Goal: Information Seeking & Learning: Learn about a topic

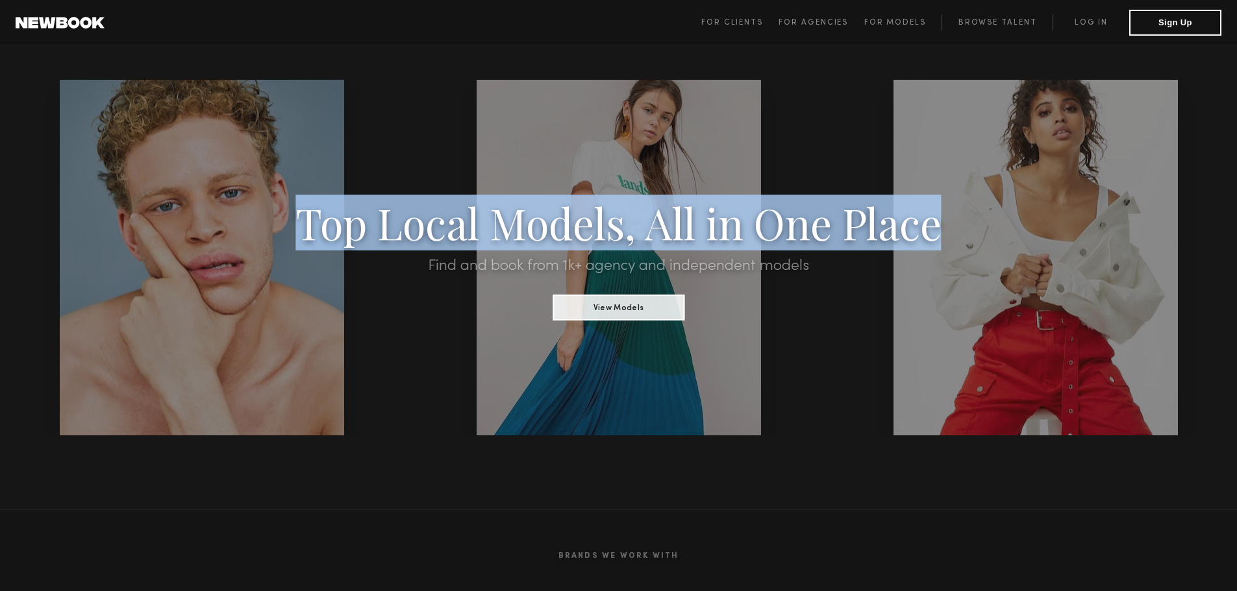
drag, startPoint x: 300, startPoint y: 239, endPoint x: 991, endPoint y: 222, distance: 691.0
click at [991, 222] on h1 "Top Local Models, All in One Place" at bounding box center [618, 223] width 1051 height 40
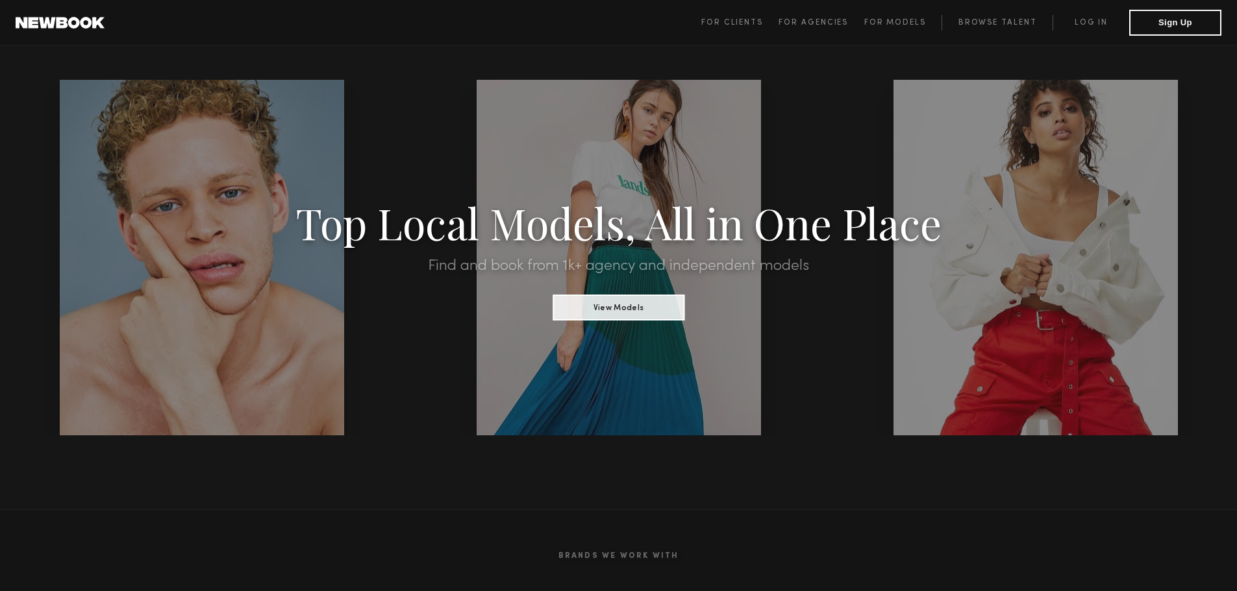
click at [718, 273] on h2 "Find and book from 1k+ agency and independent models" at bounding box center [618, 266] width 1051 height 16
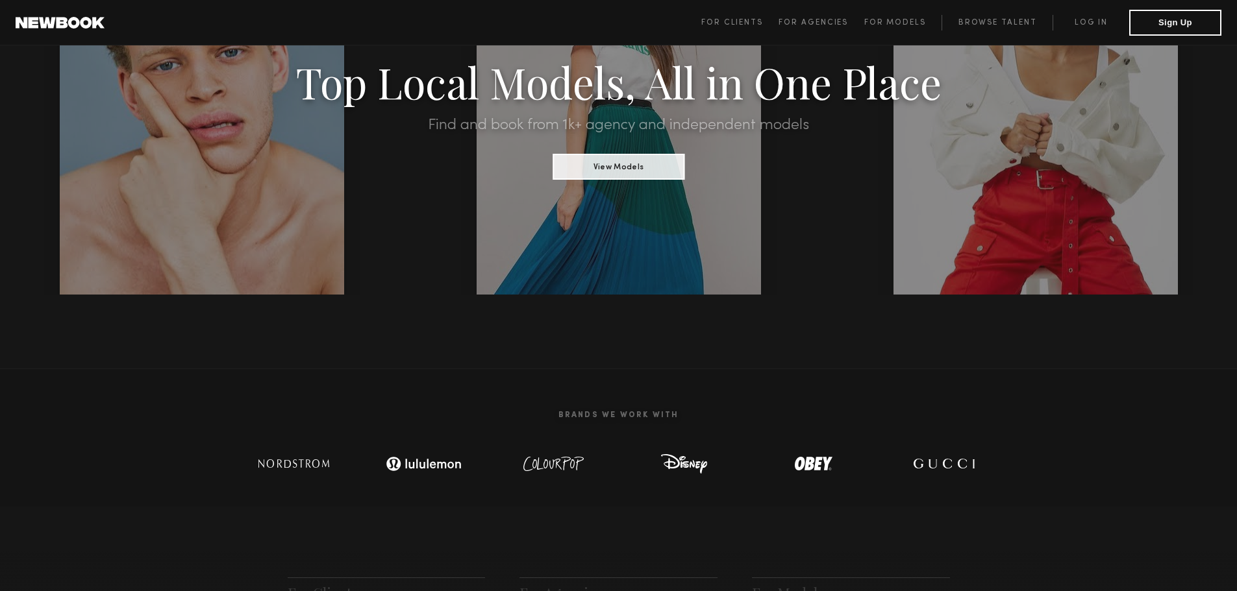
scroll to position [454, 0]
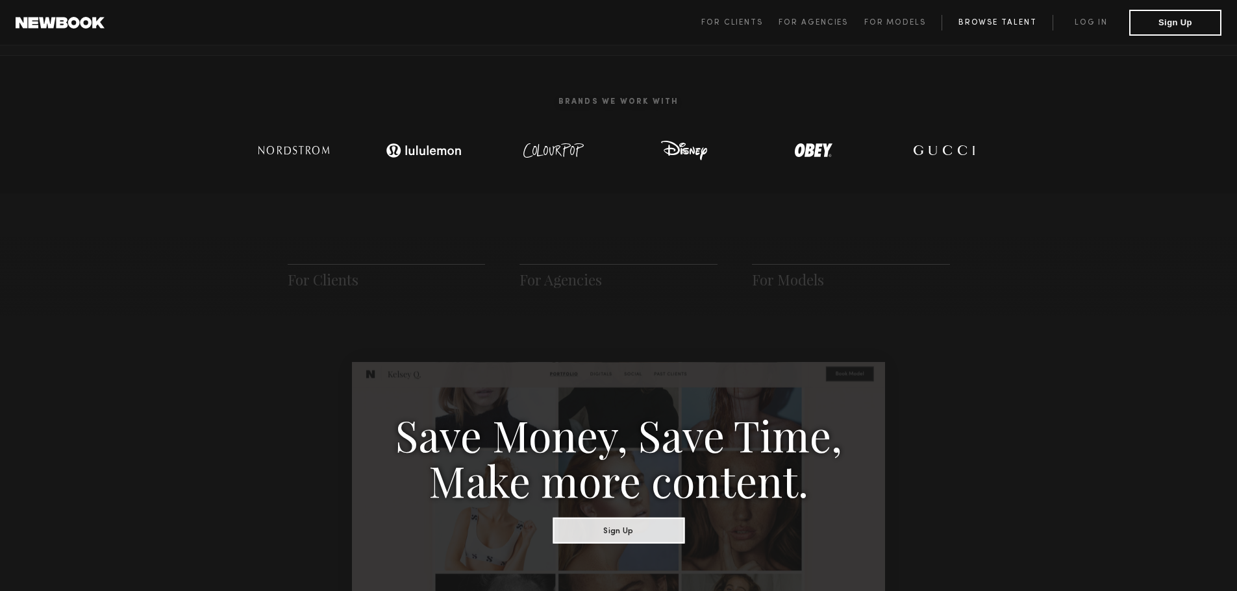
click at [986, 24] on link "Browse Talent" at bounding box center [996, 23] width 111 height 16
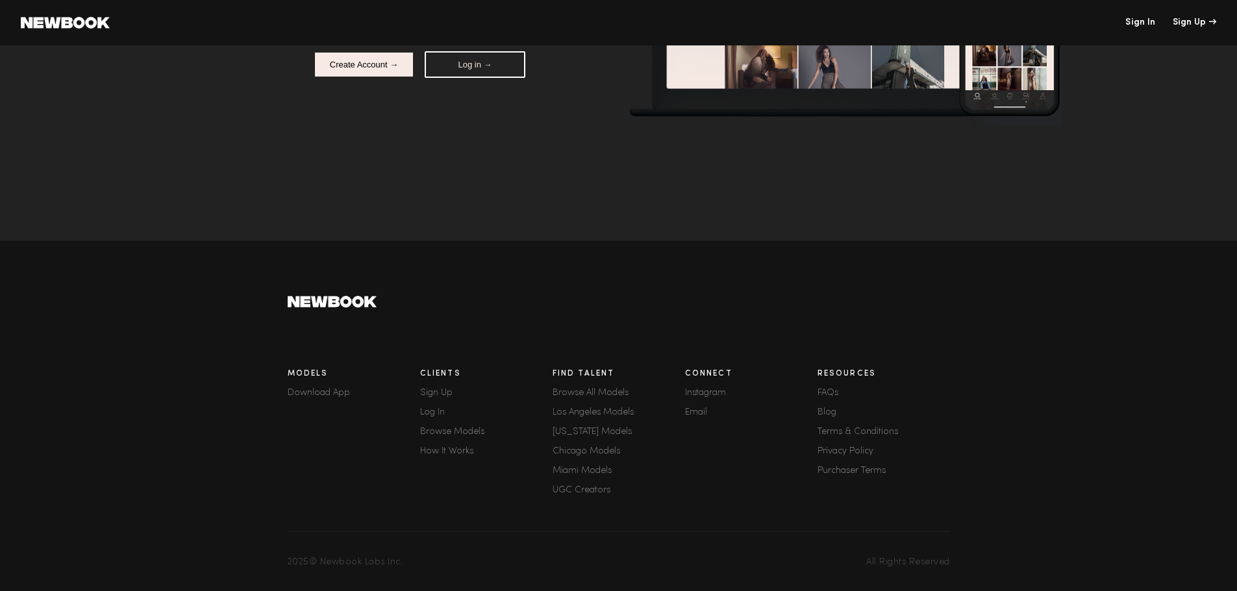
scroll to position [199, 0]
click at [829, 389] on link "FAQs" at bounding box center [883, 393] width 132 height 9
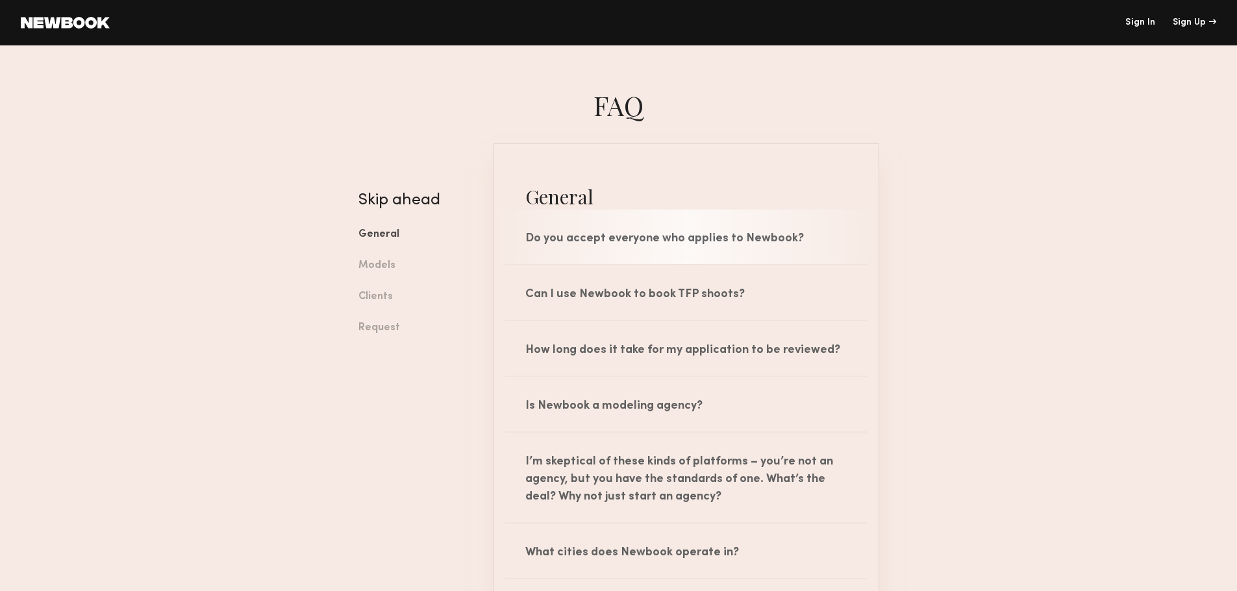
click at [553, 248] on div "Do you accept everyone who applies to Newbook?" at bounding box center [686, 237] width 384 height 55
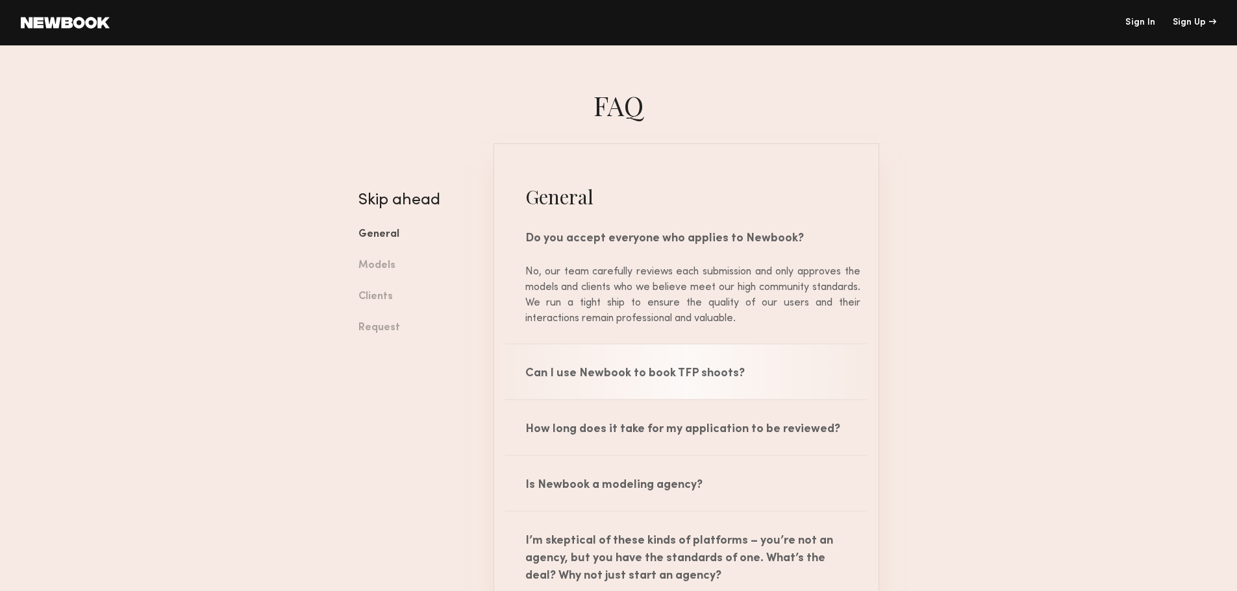
click at [532, 382] on div "Can I use Newbook to book TFP shoots?" at bounding box center [686, 372] width 384 height 55
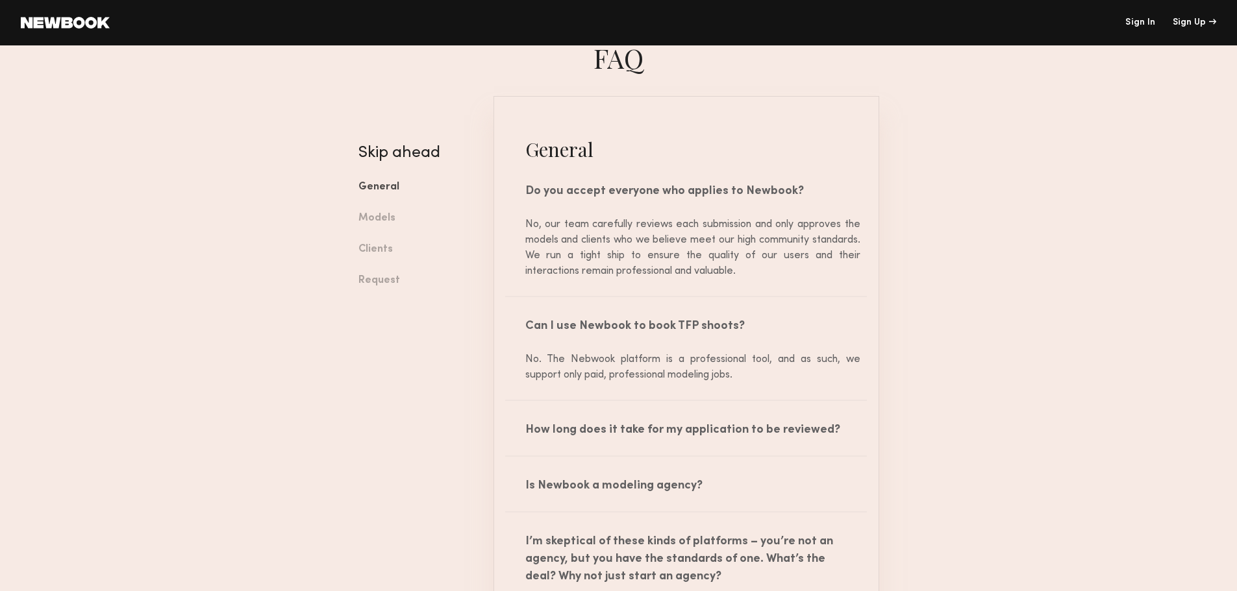
scroll to position [130, 0]
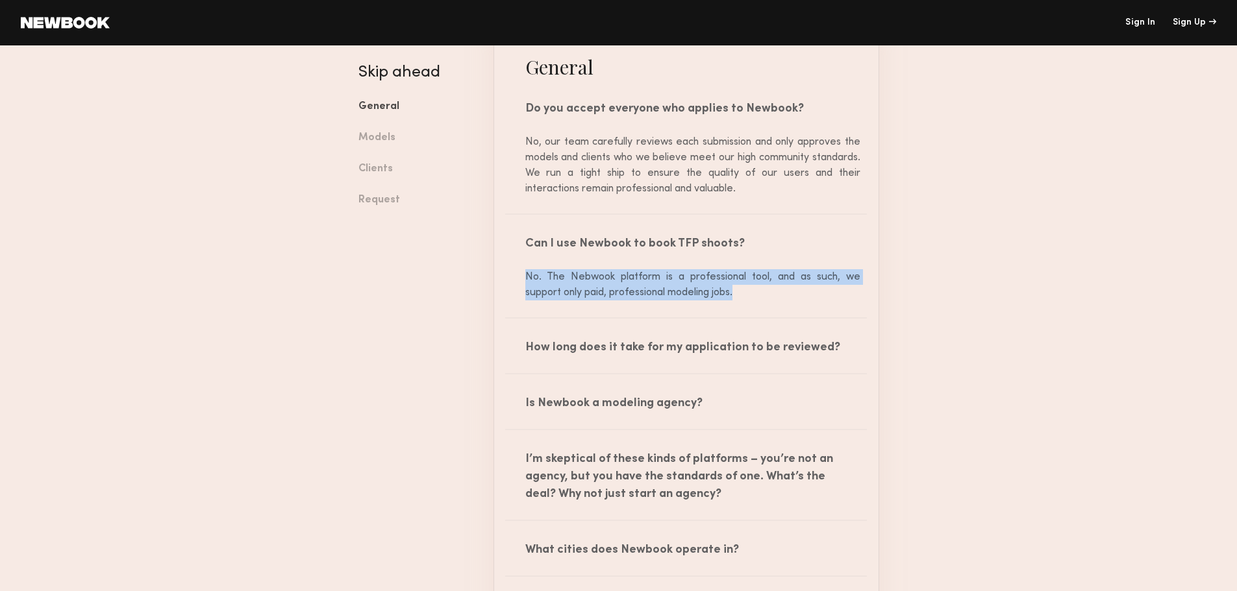
drag, startPoint x: 524, startPoint y: 271, endPoint x: 800, endPoint y: 291, distance: 276.7
click at [800, 291] on div "No. The Nebwook platform is a professional tool, and as such, we support only p…" at bounding box center [686, 284] width 348 height 31
click at [567, 297] on div "No. The Nebwook platform is a professional tool, and as such, we support only p…" at bounding box center [686, 284] width 348 height 31
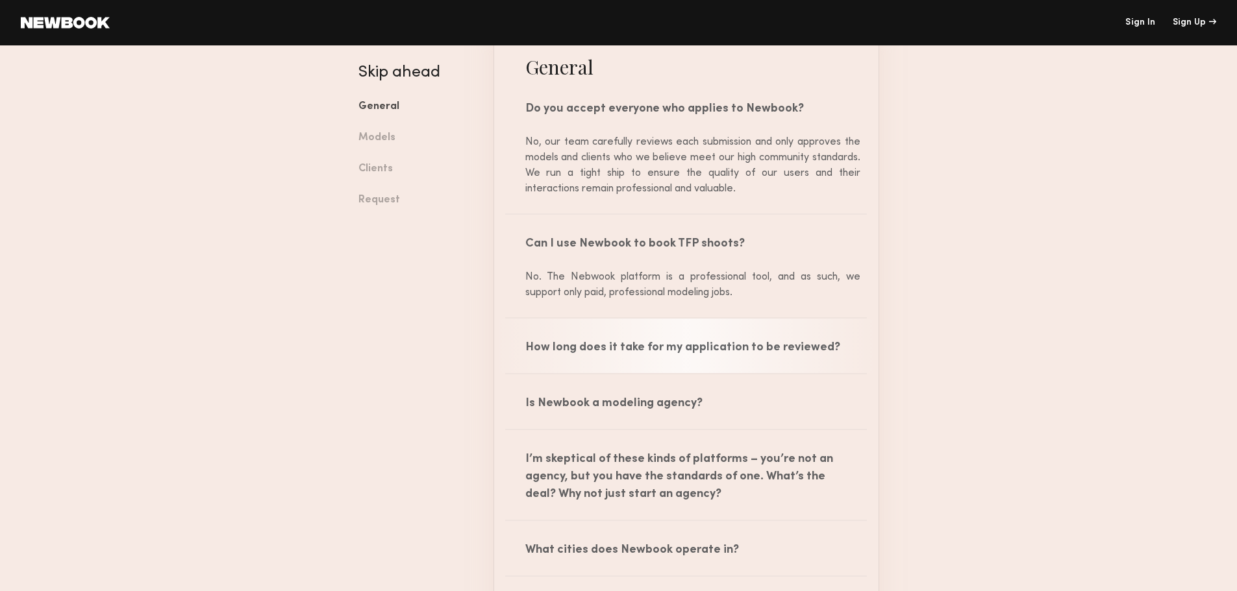
click at [530, 353] on div "How long does it take for my application to be reviewed?" at bounding box center [686, 346] width 384 height 55
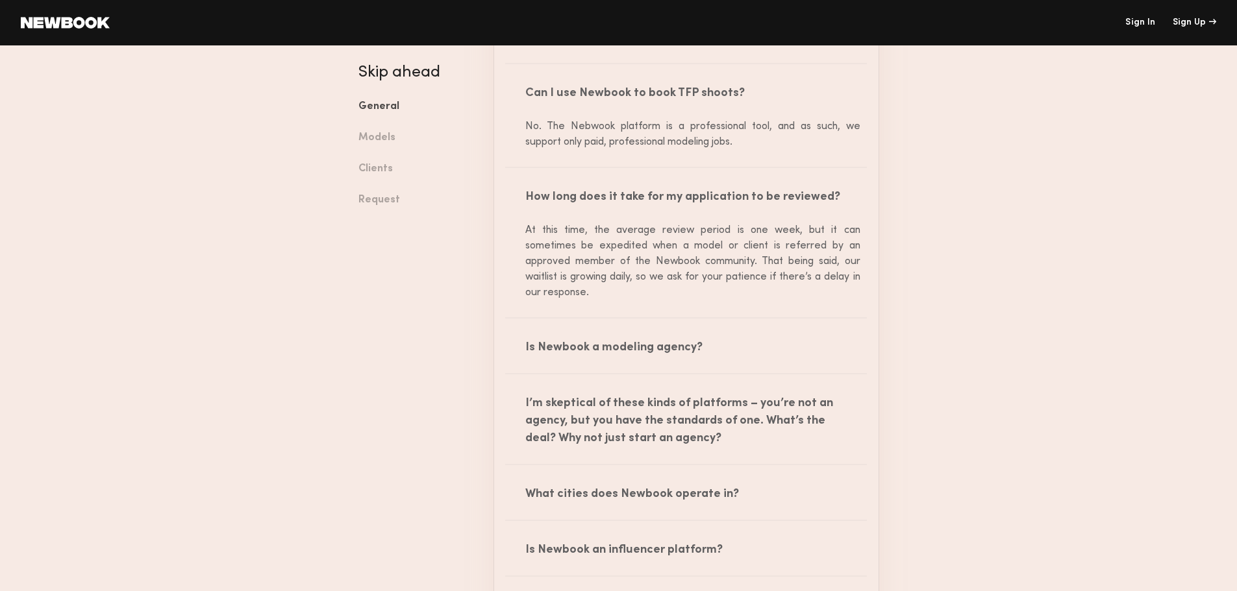
scroll to position [325, 0]
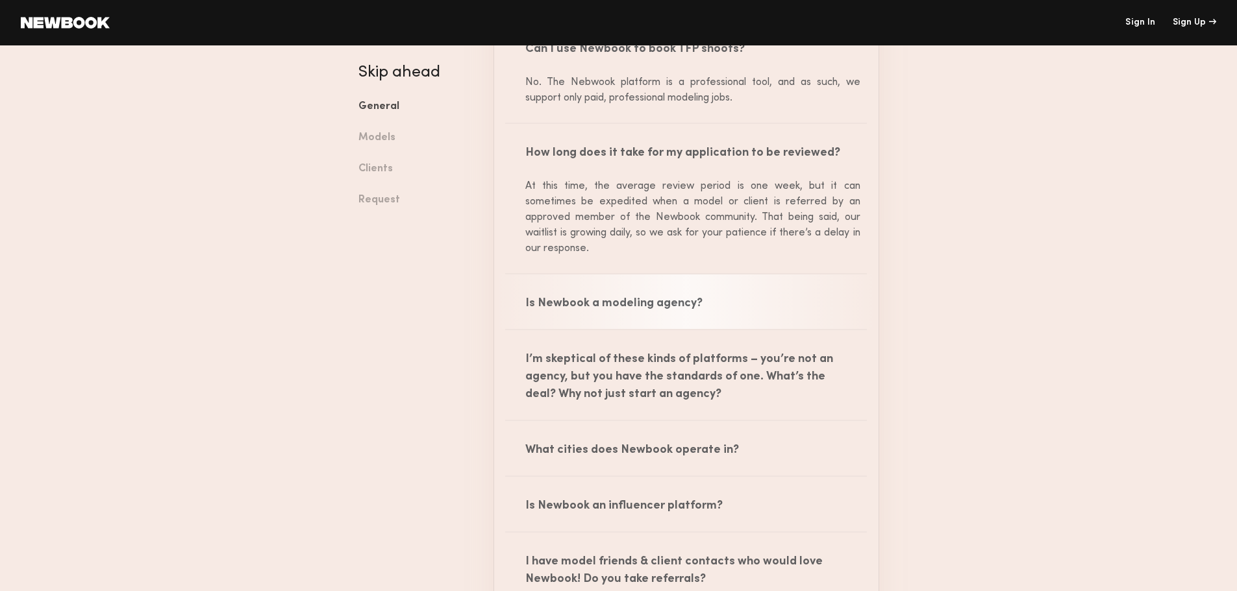
click at [558, 313] on div "Is Newbook a modeling agency?" at bounding box center [686, 302] width 384 height 55
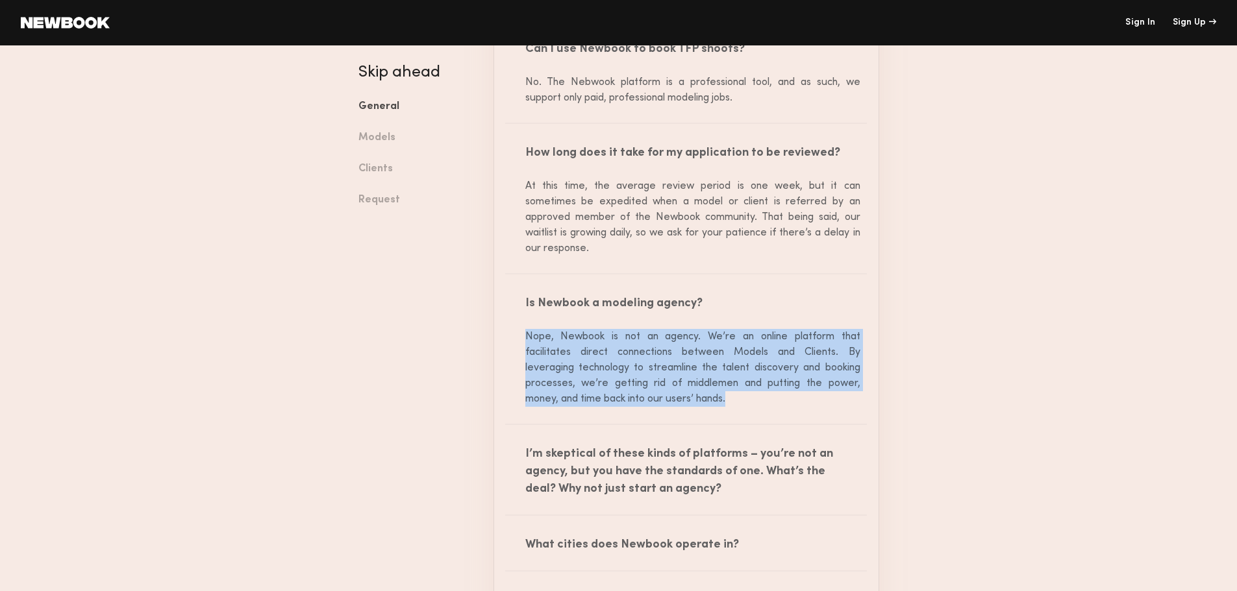
drag, startPoint x: 525, startPoint y: 342, endPoint x: 758, endPoint y: 405, distance: 241.6
click at [758, 405] on div "Nope, Newbook is not an agency. We’re an online platform that facilitates direc…" at bounding box center [686, 368] width 348 height 78
click at [566, 373] on div "Nope, Newbook is not an agency. We’re an online platform that facilitates direc…" at bounding box center [686, 368] width 348 height 78
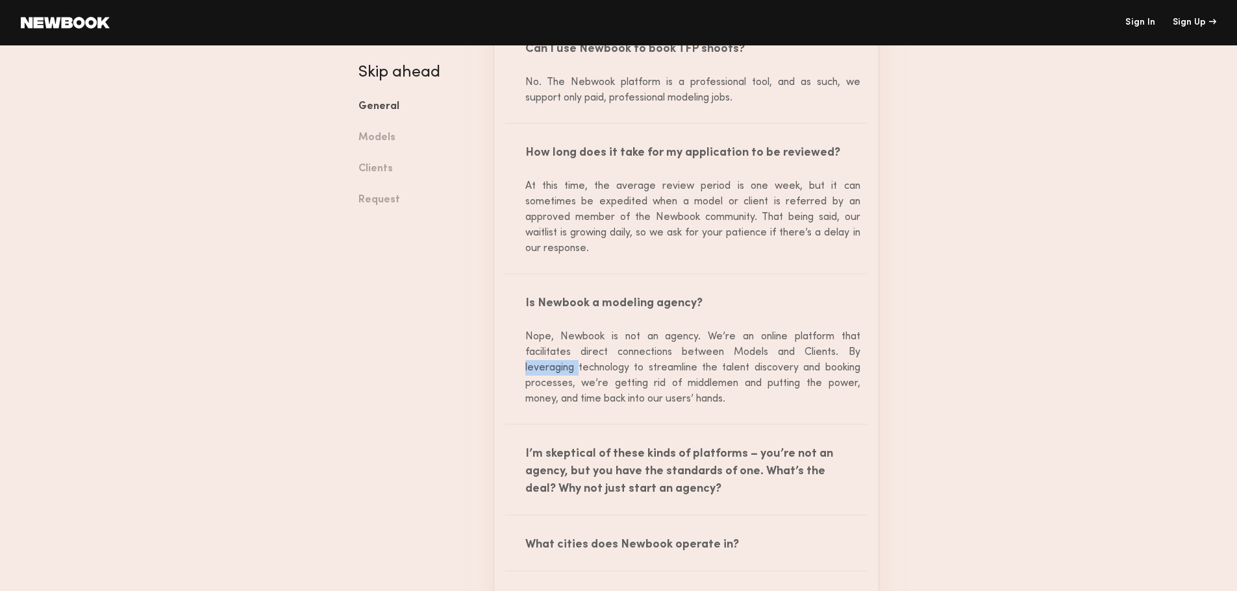
click at [566, 373] on div "Nope, Newbook is not an agency. We’re an online platform that facilitates direc…" at bounding box center [686, 368] width 348 height 78
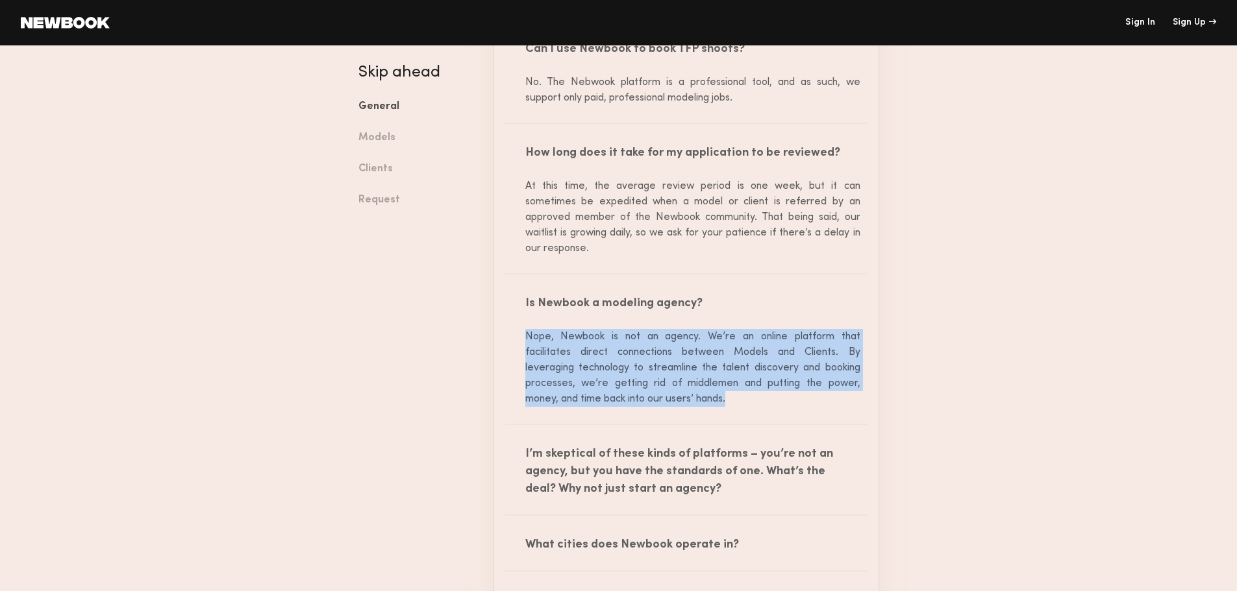
click at [566, 373] on div "Nope, Newbook is not an agency. We’re an online platform that facilitates direc…" at bounding box center [686, 368] width 348 height 78
click at [540, 388] on div "Nope, Newbook is not an agency. We’re an online platform that facilitates direc…" at bounding box center [686, 368] width 348 height 78
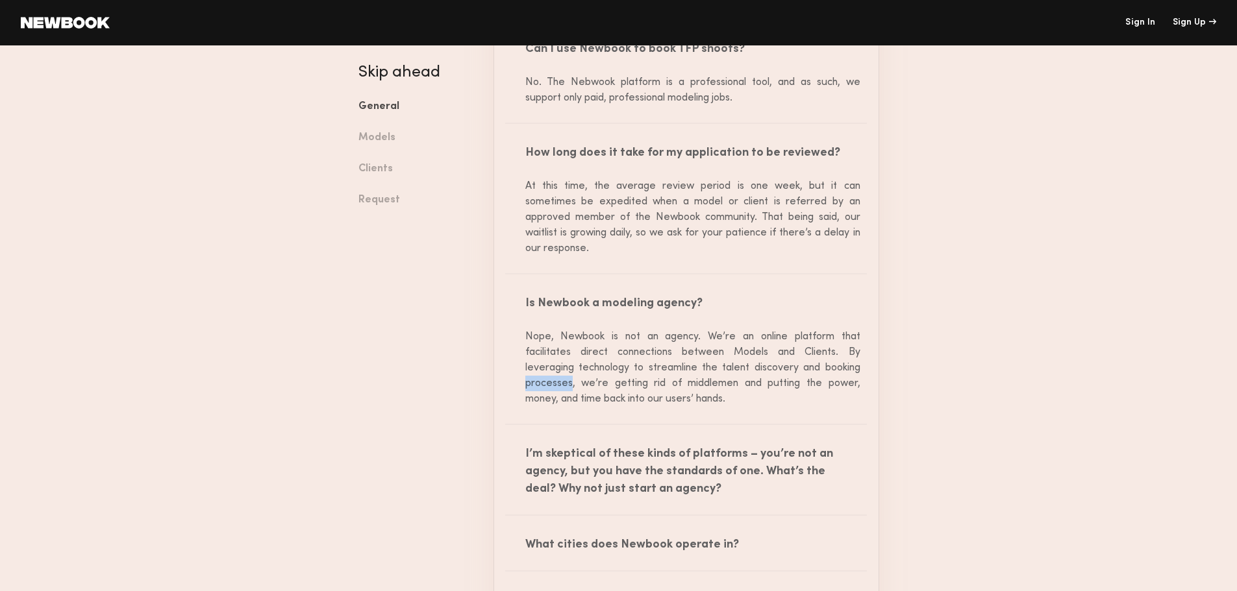
click at [540, 388] on div "Nope, Newbook is not an agency. We’re an online platform that facilitates direc…" at bounding box center [686, 368] width 348 height 78
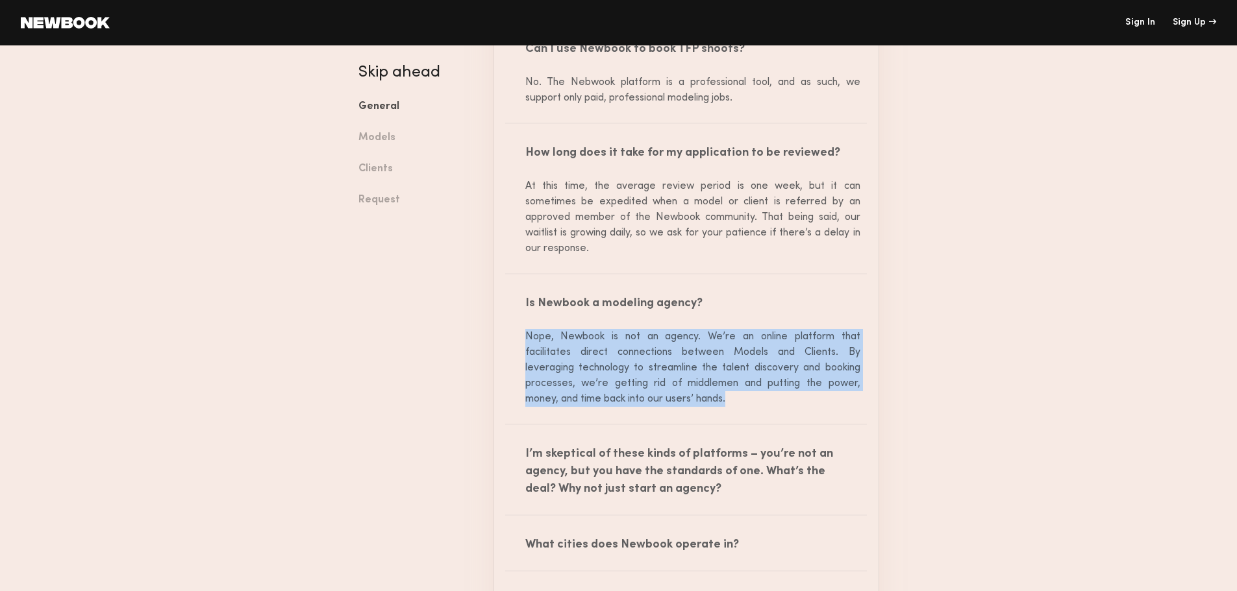
click at [540, 388] on div "Nope, Newbook is not an agency. We’re an online platform that facilitates direc…" at bounding box center [686, 368] width 348 height 78
click at [538, 392] on div "Nope, Newbook is not an agency. We’re an online platform that facilitates direc…" at bounding box center [686, 368] width 348 height 78
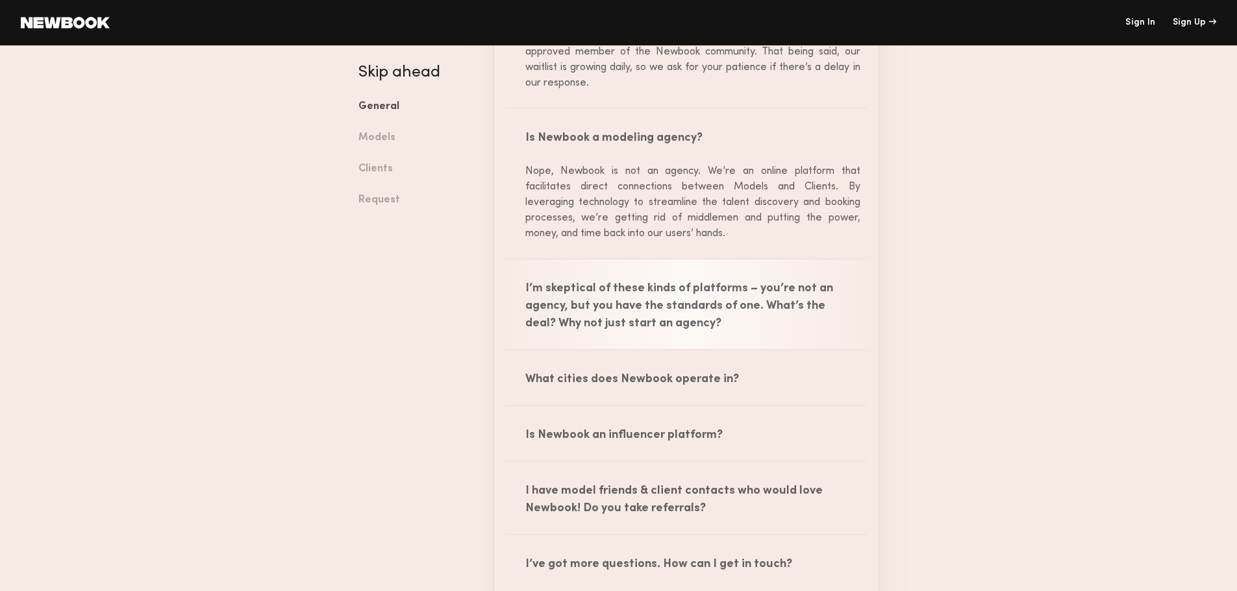
scroll to position [519, 0]
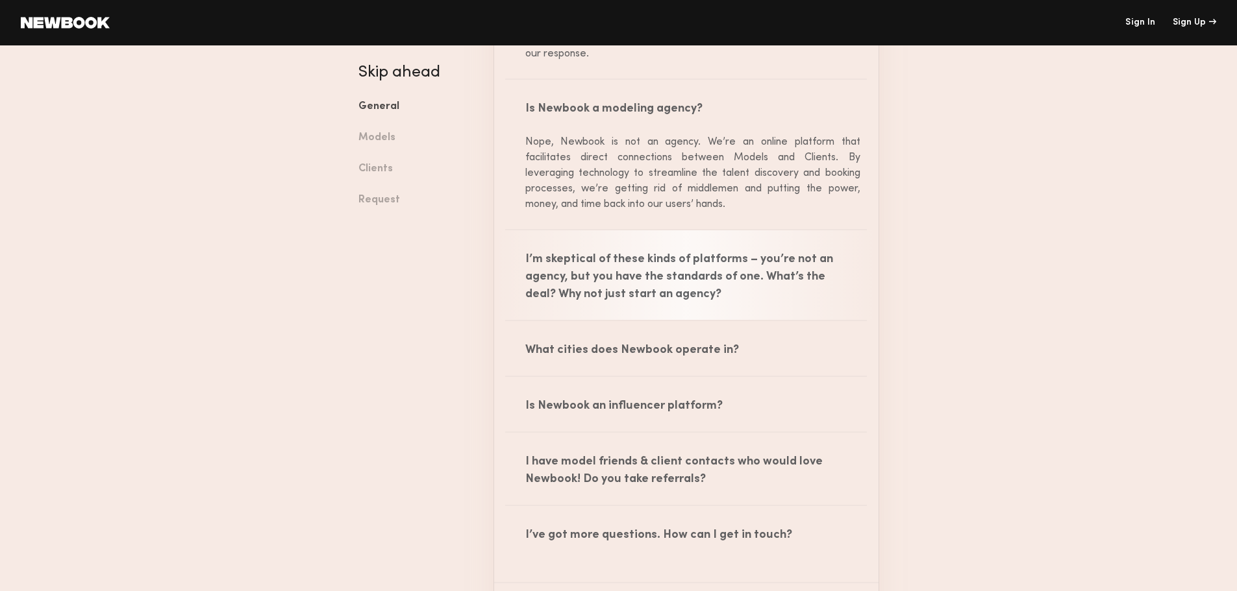
click at [545, 264] on div "I’m skeptical of these kinds of platforms – you’re not an agency, but you have …" at bounding box center [686, 275] width 384 height 90
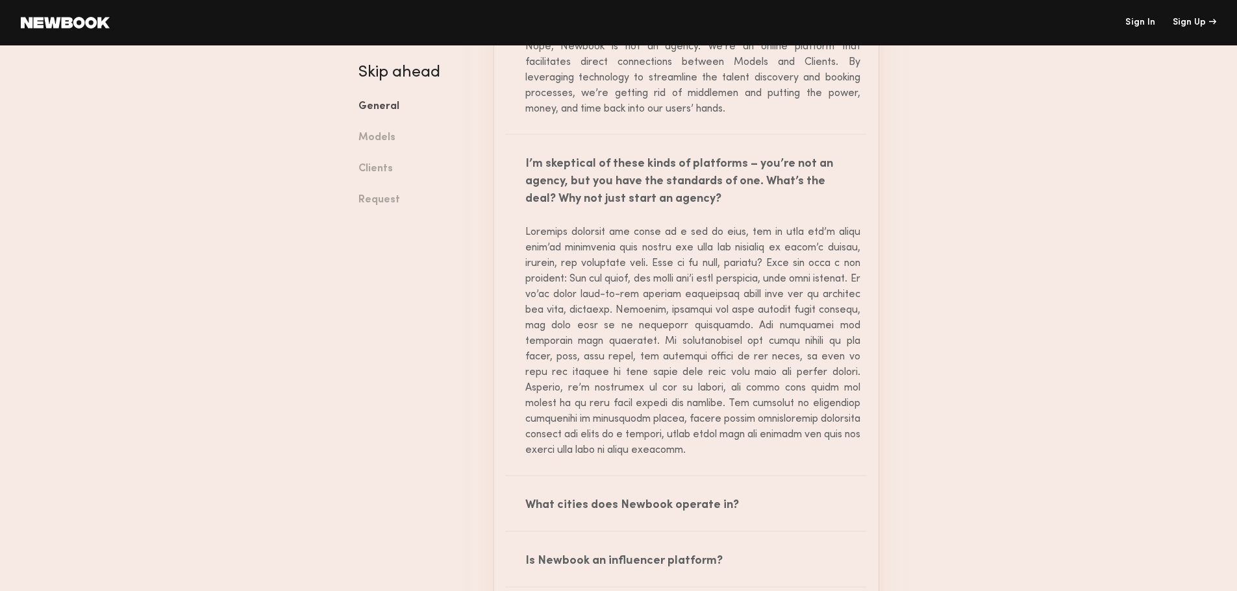
scroll to position [714, 0]
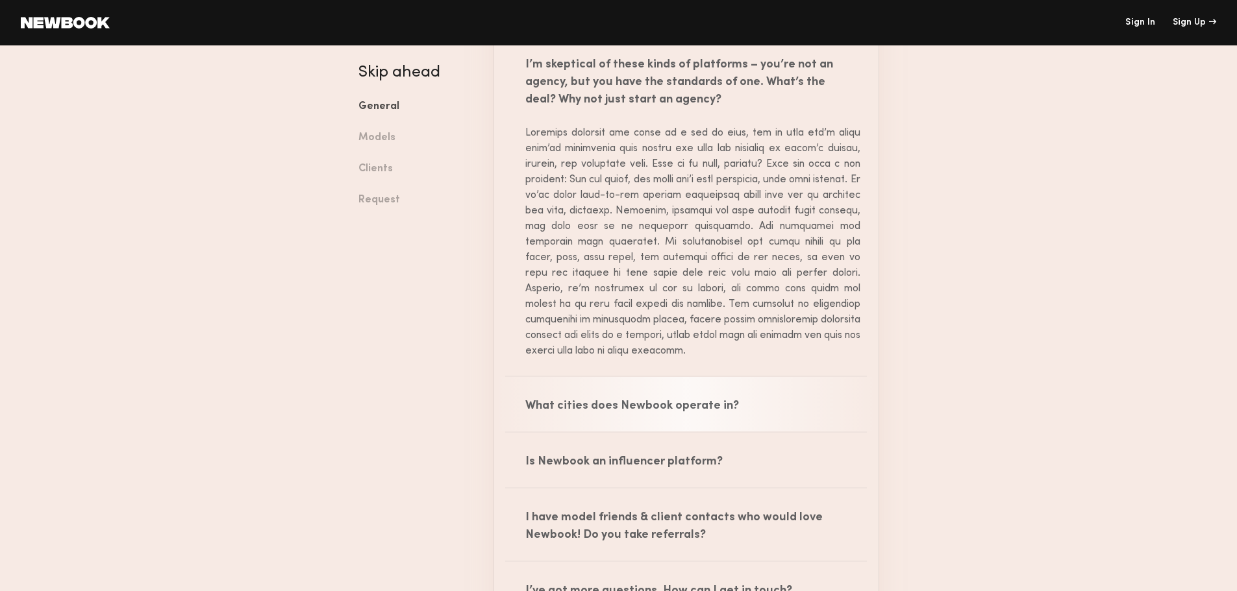
click at [547, 416] on div "What cities does Newbook operate in?" at bounding box center [686, 404] width 384 height 55
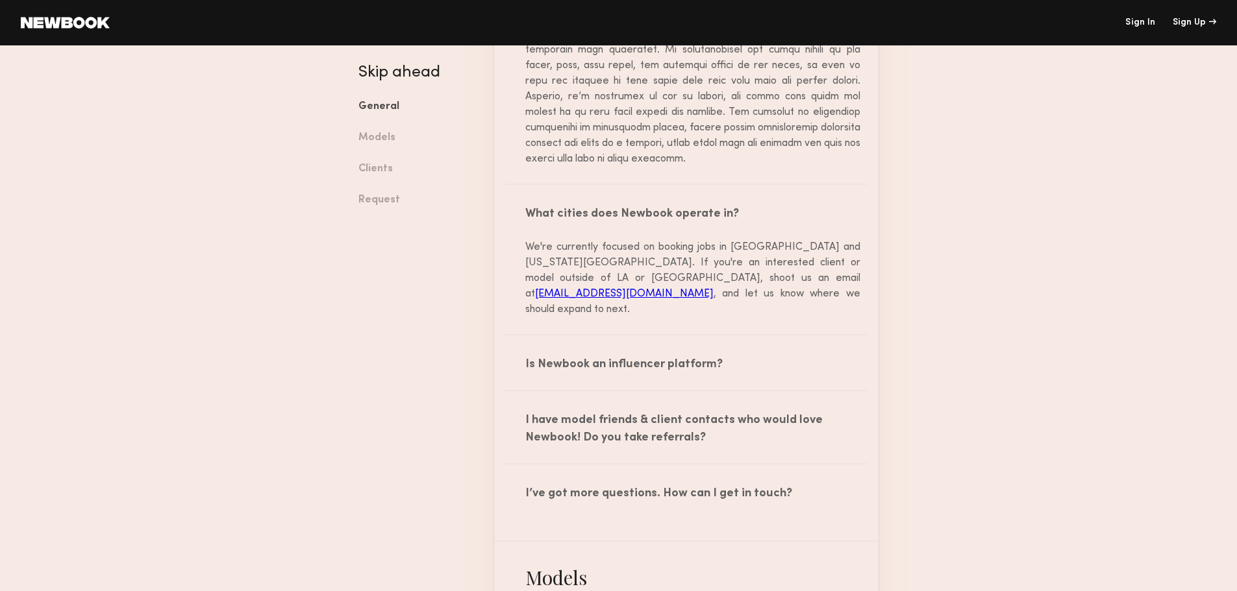
scroll to position [909, 0]
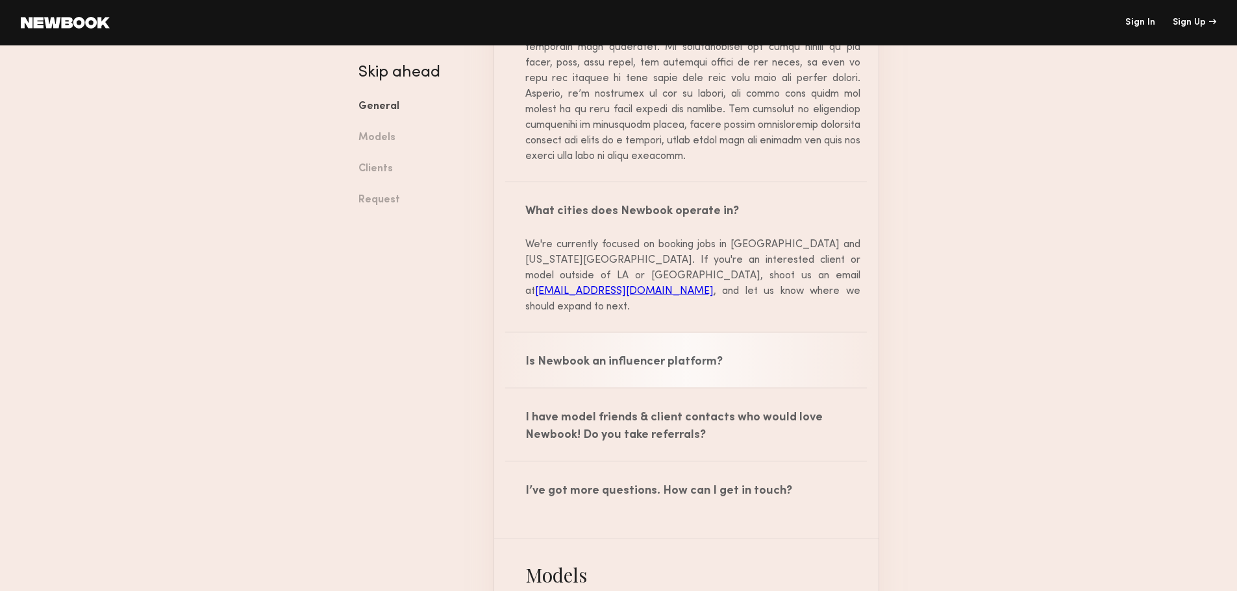
click at [531, 350] on div "Is Newbook an influencer platform?" at bounding box center [686, 360] width 384 height 55
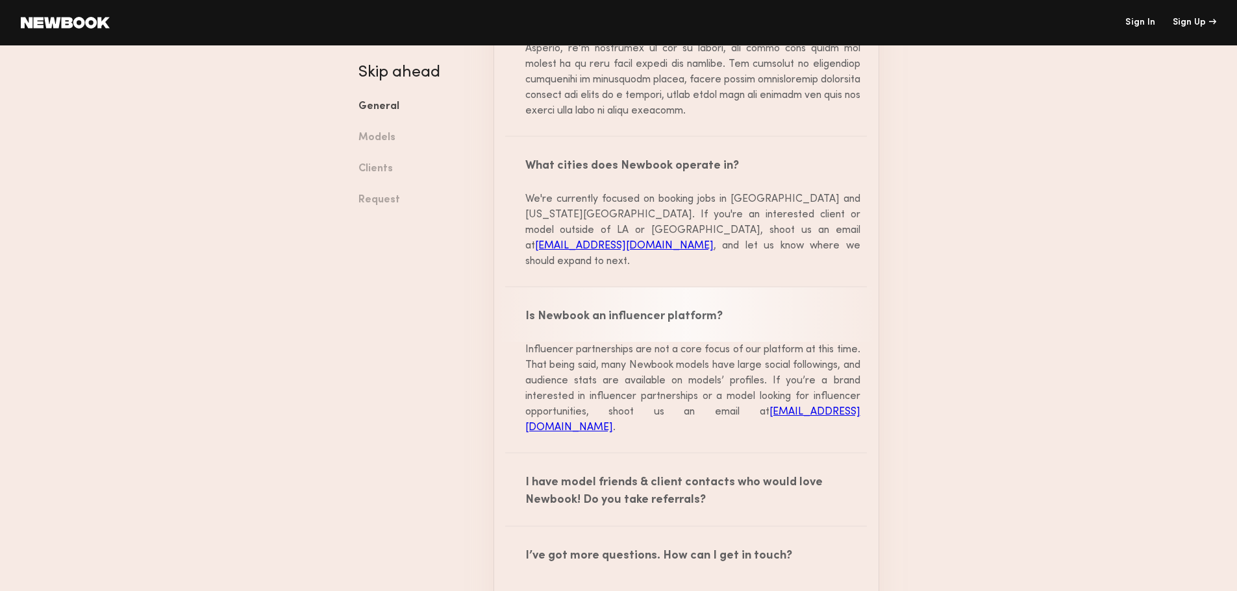
scroll to position [1039, 0]
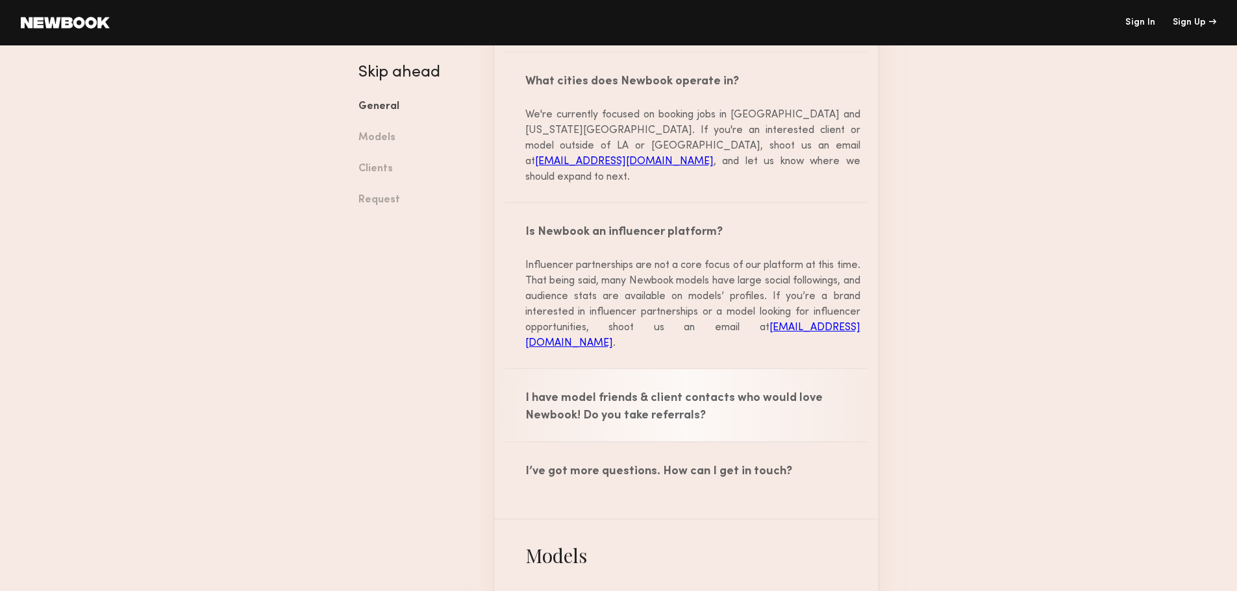
click at [529, 371] on div "I have model friends & client contacts who would love Newbook! Do you take refe…" at bounding box center [686, 405] width 384 height 72
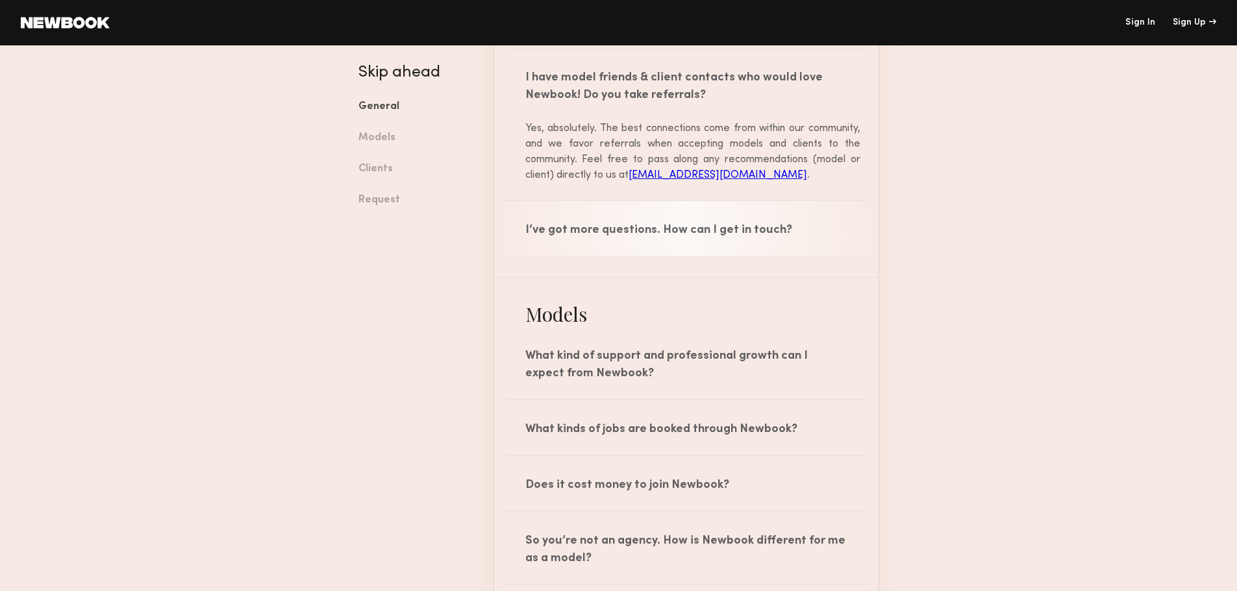
scroll to position [1363, 0]
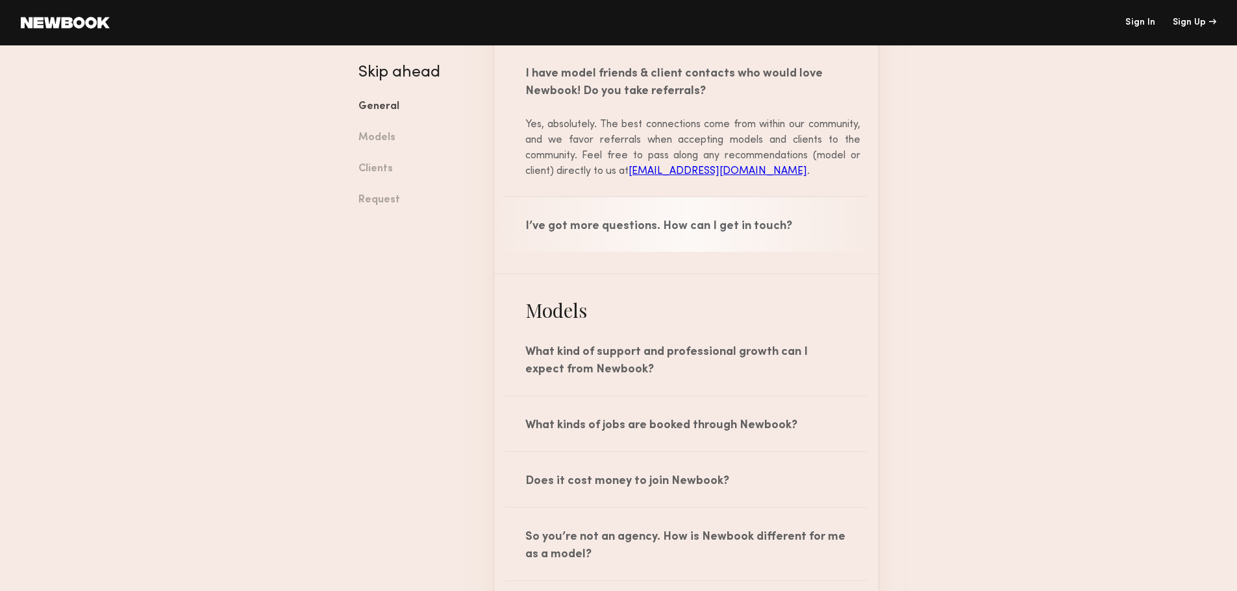
click at [565, 197] on div "I’ve got more questions. How can I get in touch?" at bounding box center [686, 224] width 384 height 55
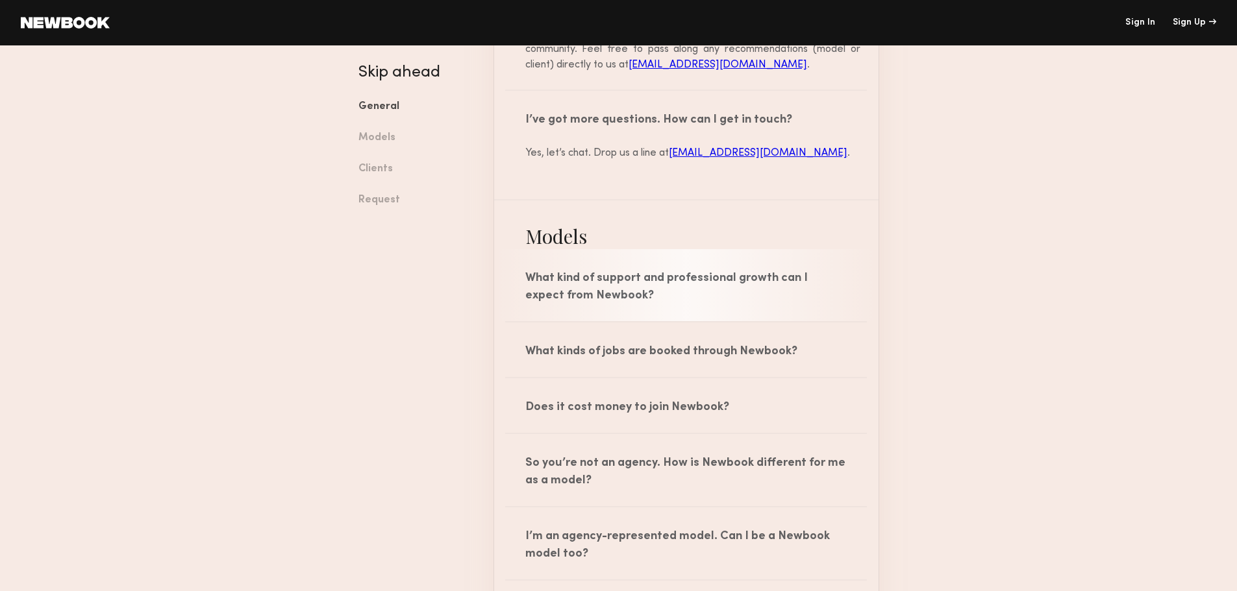
scroll to position [1493, 0]
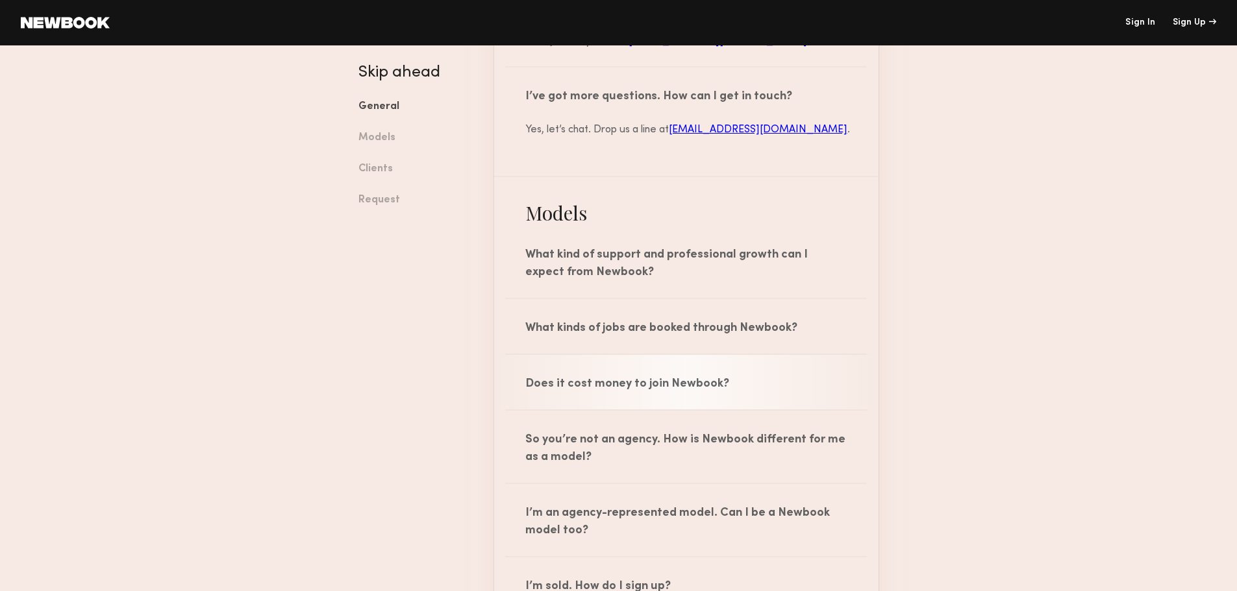
click at [527, 355] on div "Does it cost money to join Newbook?" at bounding box center [686, 382] width 384 height 55
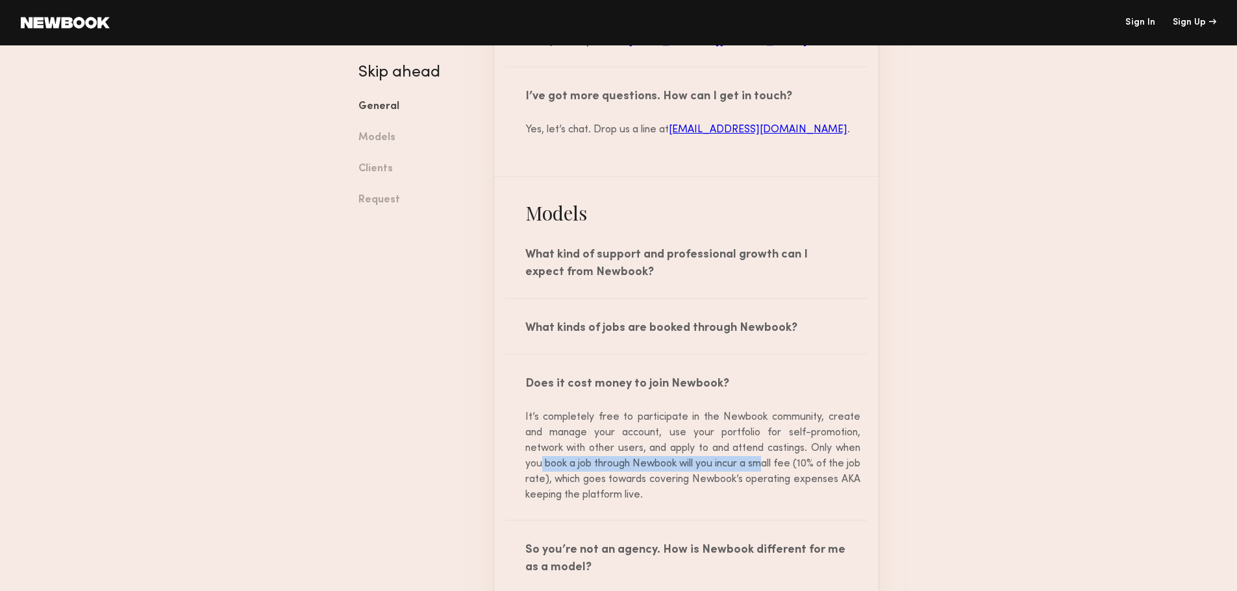
drag, startPoint x: 540, startPoint y: 453, endPoint x: 775, endPoint y: 447, distance: 235.1
click at [775, 447] on div "It’s completely free to participate in the Newbook community, create and manage…" at bounding box center [686, 456] width 348 height 93
click at [749, 458] on div "It’s completely free to participate in the Newbook community, create and manage…" at bounding box center [686, 456] width 348 height 93
click at [750, 453] on div "It’s completely free to participate in the Newbook community, create and manage…" at bounding box center [686, 456] width 348 height 93
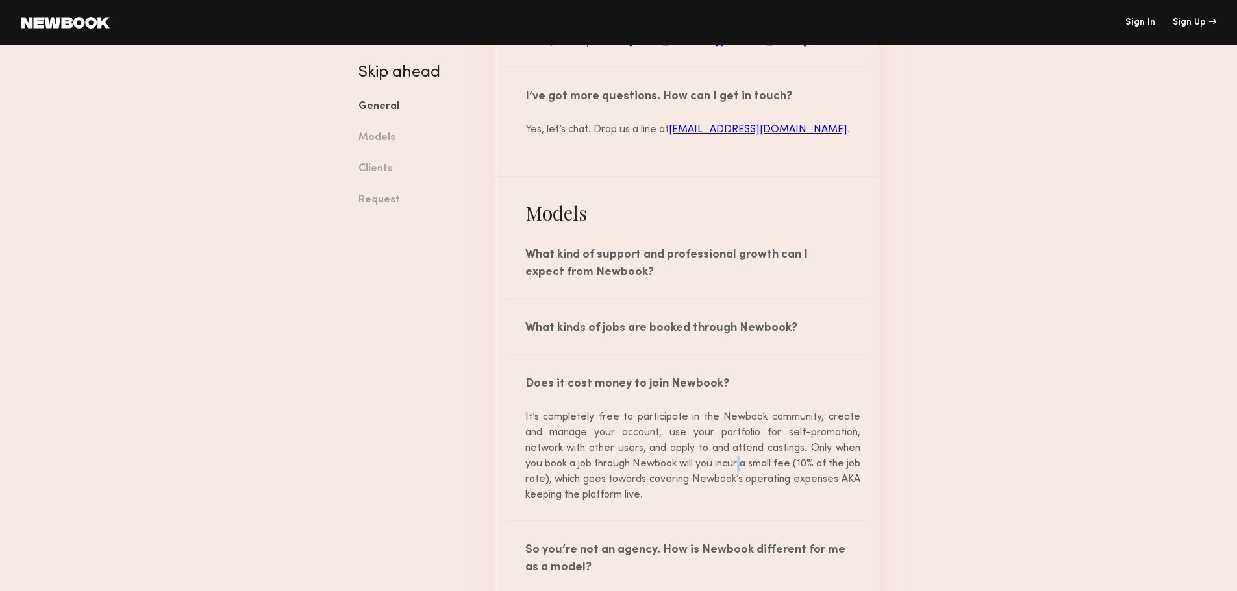
click at [750, 453] on div "It’s completely free to participate in the Newbook community, create and manage…" at bounding box center [686, 456] width 348 height 93
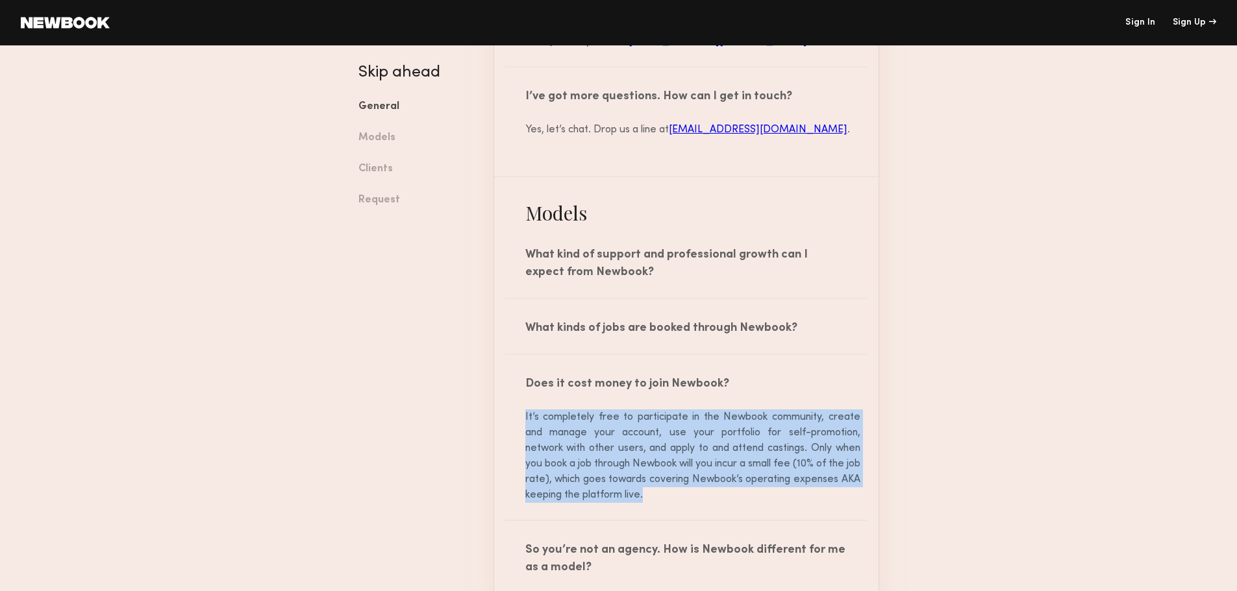
click at [750, 453] on div "It’s completely free to participate in the Newbook community, create and manage…" at bounding box center [686, 456] width 348 height 93
click at [649, 473] on div "It’s completely free to participate in the Newbook community, create and manage…" at bounding box center [686, 456] width 348 height 93
click at [572, 467] on div "It’s completely free to participate in the Newbook community, create and manage…" at bounding box center [686, 456] width 348 height 93
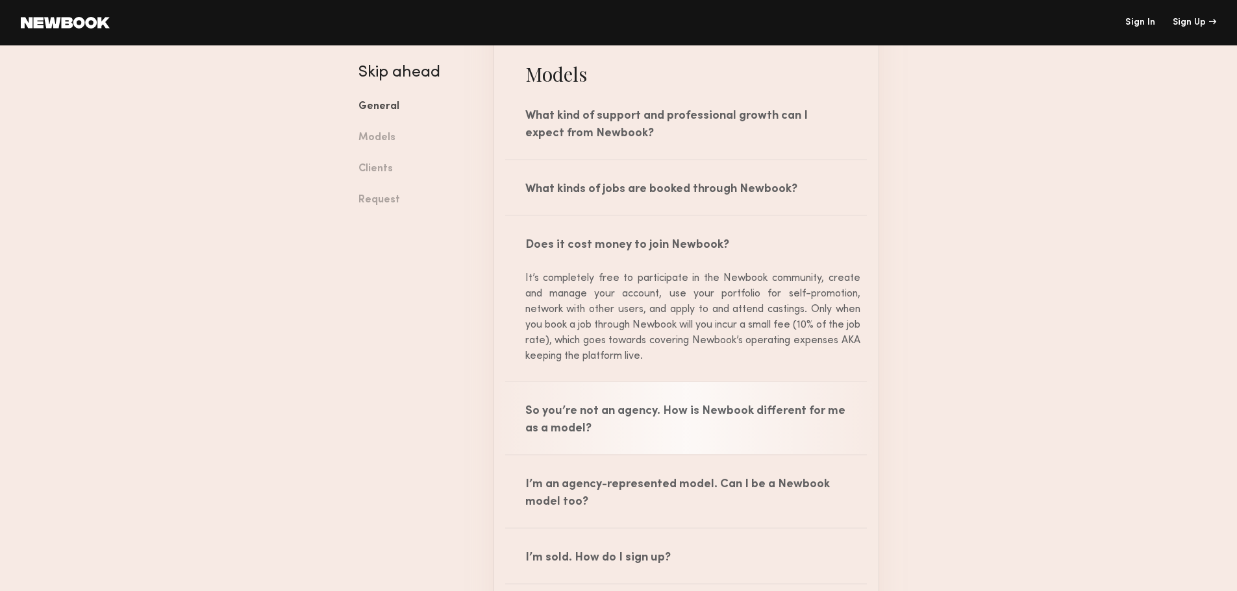
scroll to position [1688, 0]
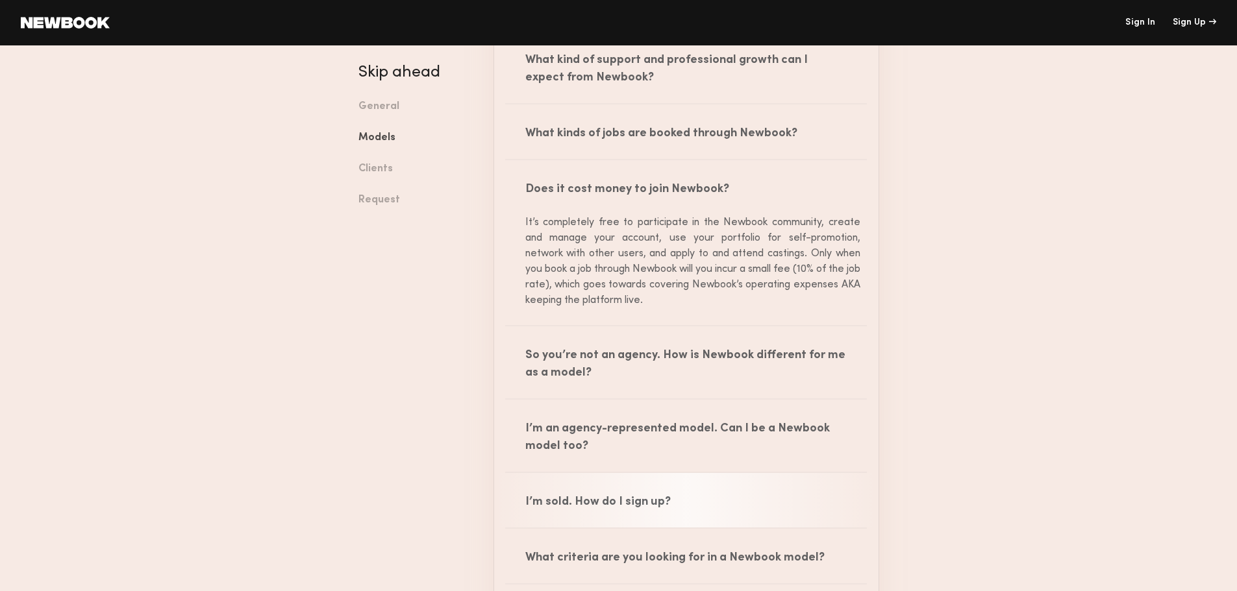
scroll to position [1623, 0]
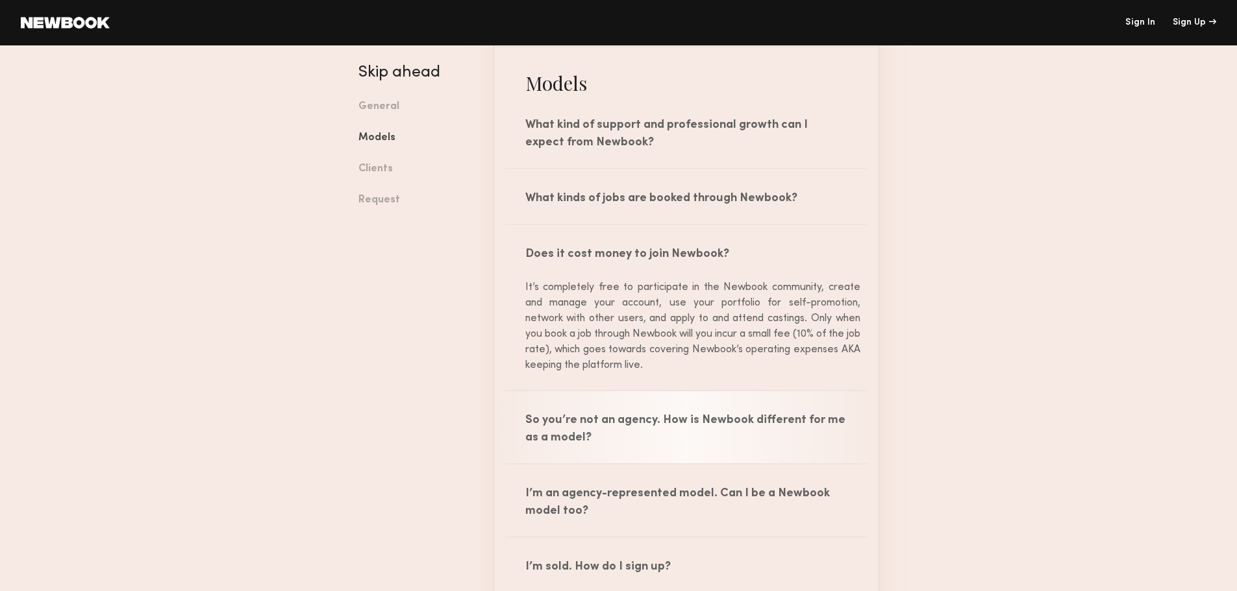
click at [671, 393] on div "So you’re not an agency. How is Newbook different for me as a model?" at bounding box center [686, 428] width 384 height 72
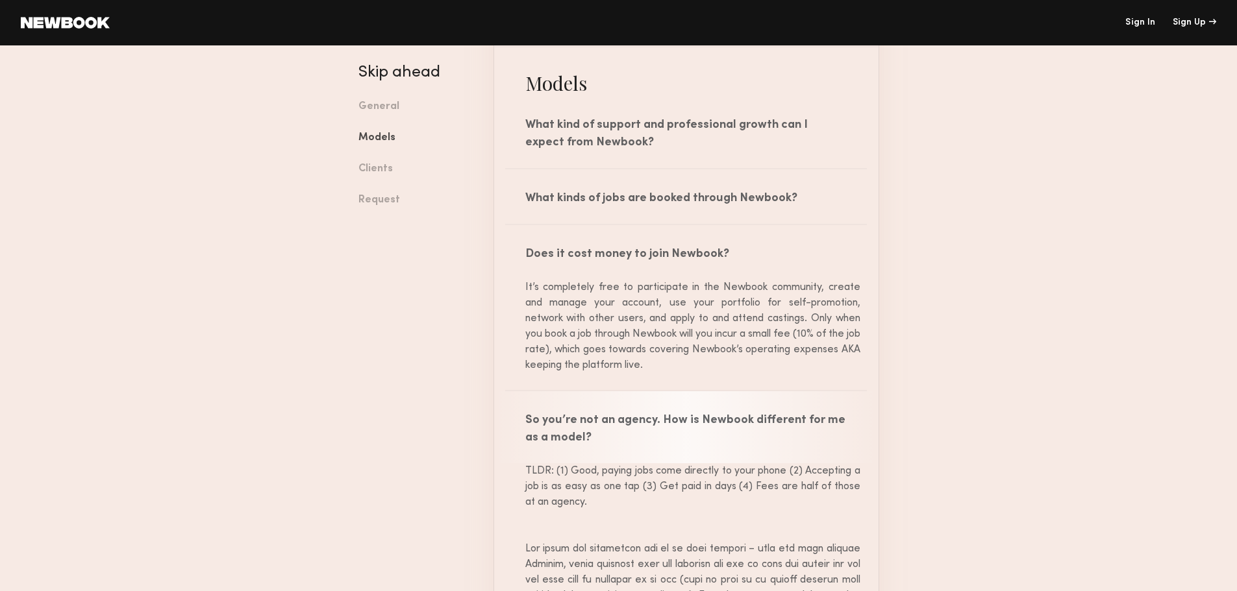
click at [671, 393] on div "So you’re not an agency. How is Newbook different for me as a model?" at bounding box center [686, 428] width 384 height 72
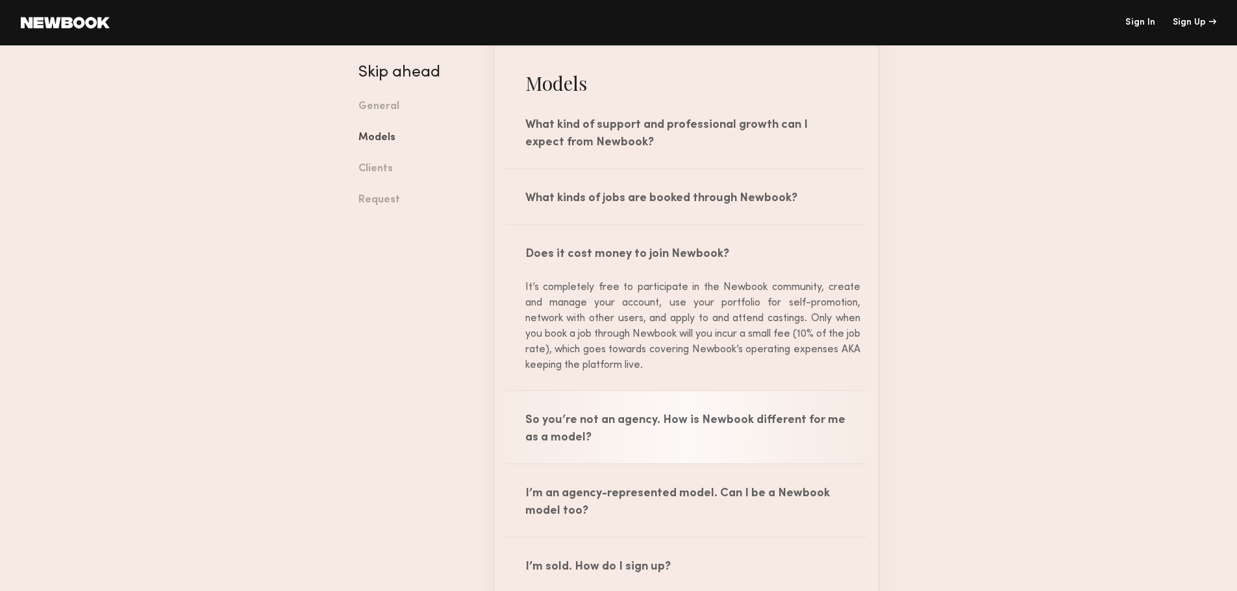
click at [671, 393] on div "So you’re not an agency. How is Newbook different for me as a model?" at bounding box center [686, 428] width 384 height 72
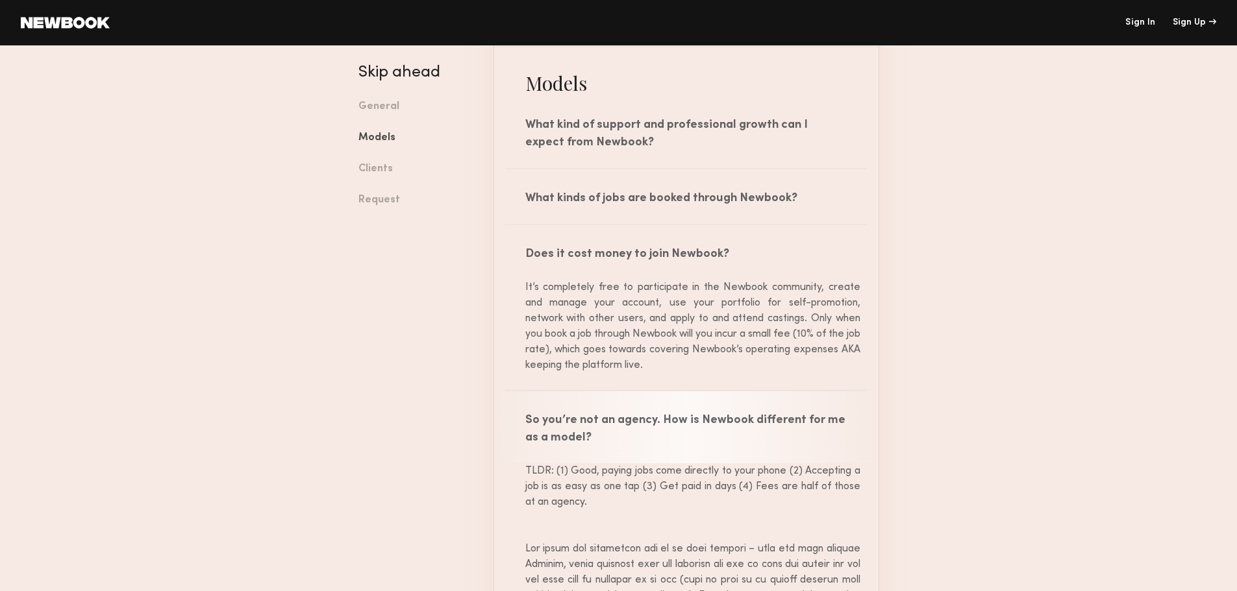
click at [671, 393] on div "So you’re not an agency. How is Newbook different for me as a model?" at bounding box center [686, 428] width 384 height 72
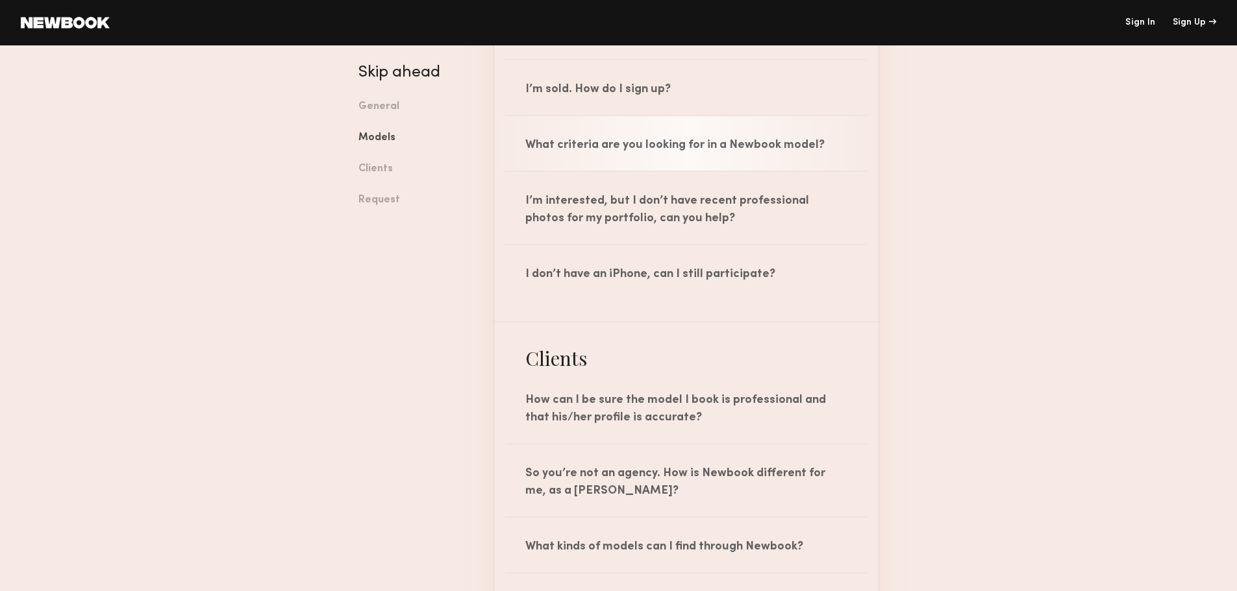
scroll to position [2143, 0]
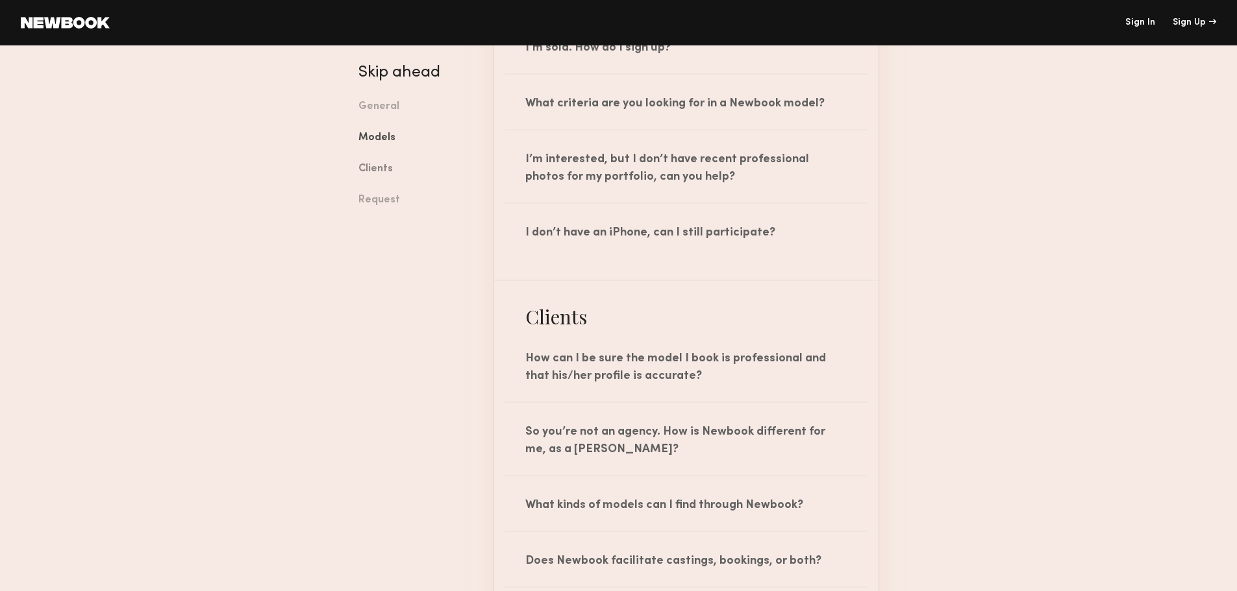
click at [361, 166] on link "Clients" at bounding box center [416, 169] width 116 height 31
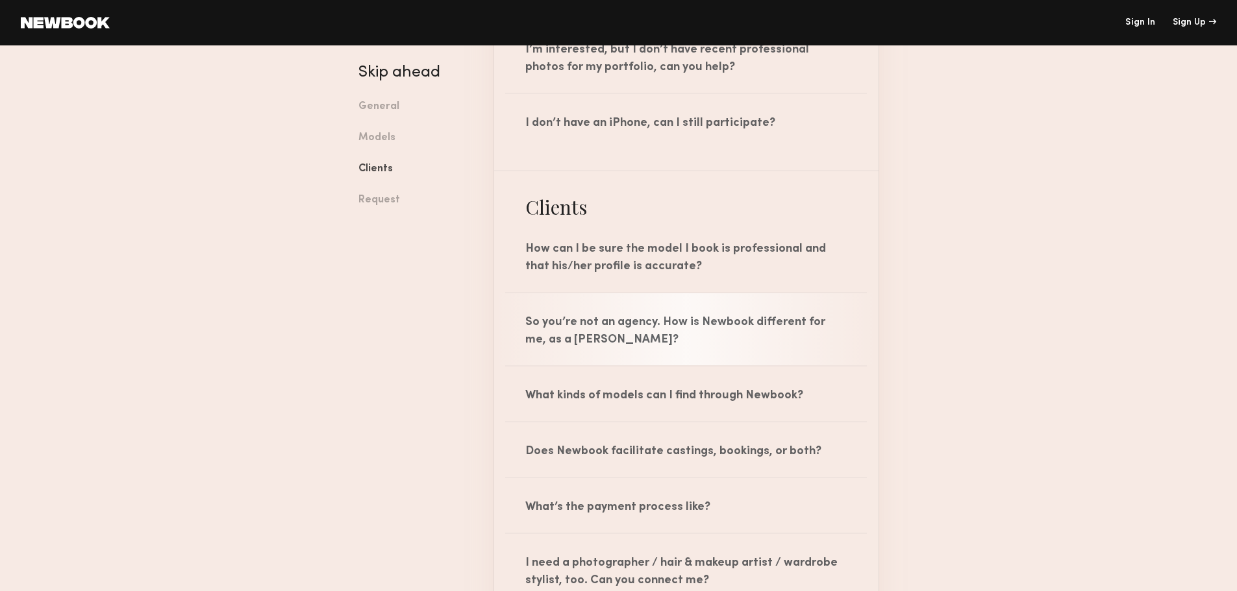
scroll to position [2366, 0]
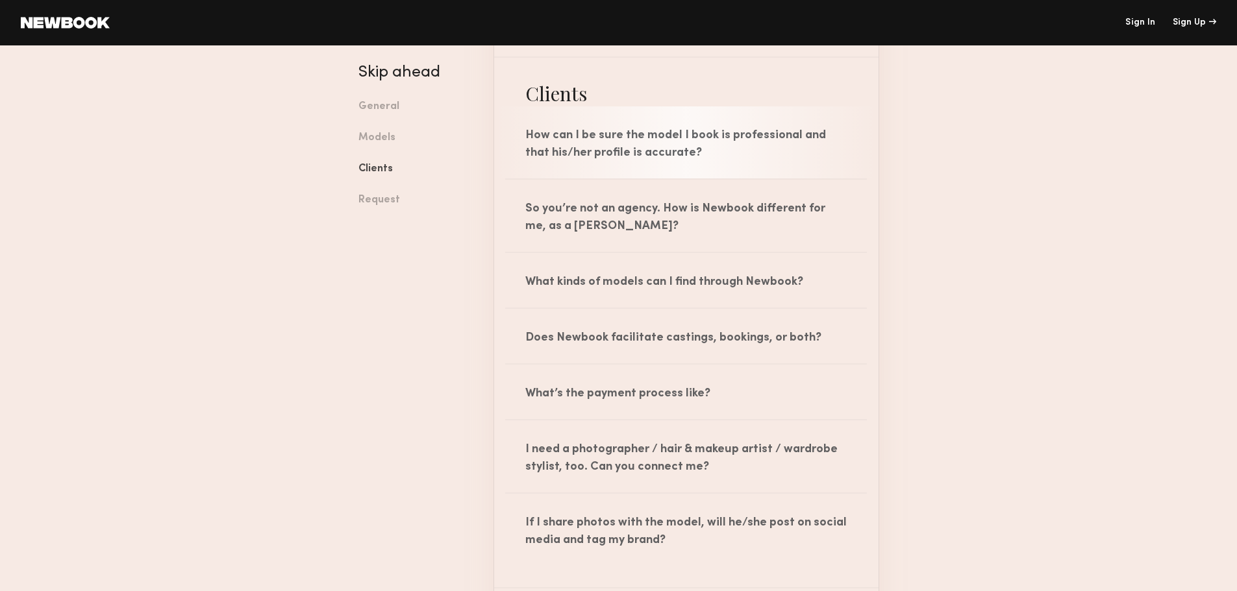
click at [514, 140] on div "How can I be sure the model I book is professional and that his/her profile is …" at bounding box center [686, 142] width 384 height 72
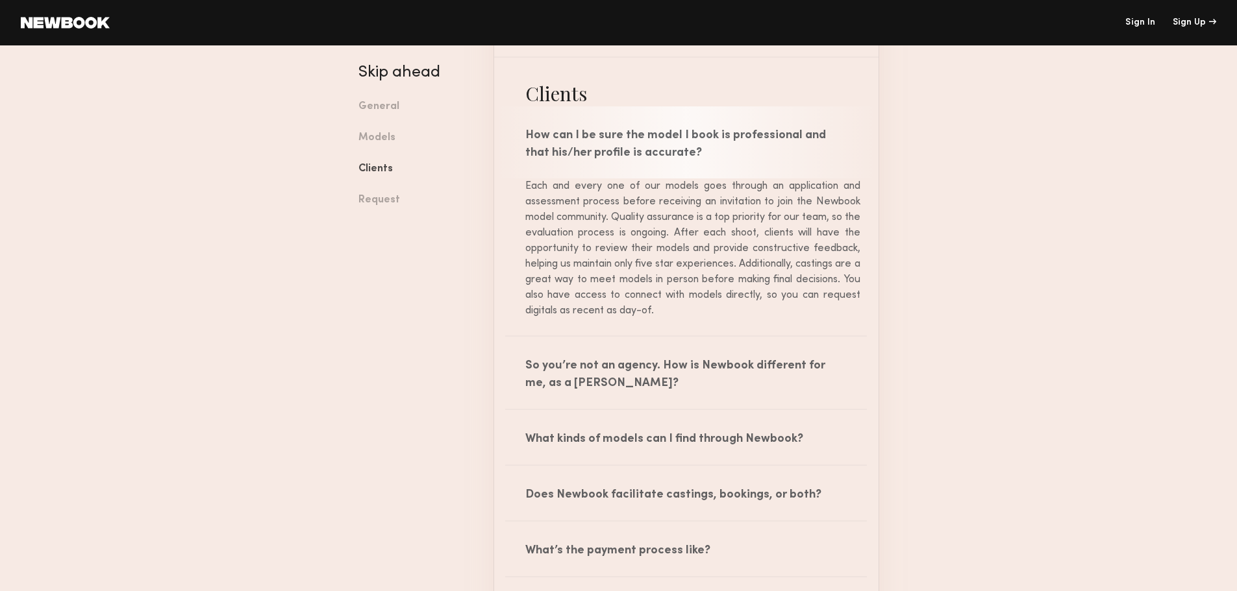
click at [527, 136] on div "How can I be sure the model I book is professional and that his/her profile is …" at bounding box center [686, 142] width 384 height 72
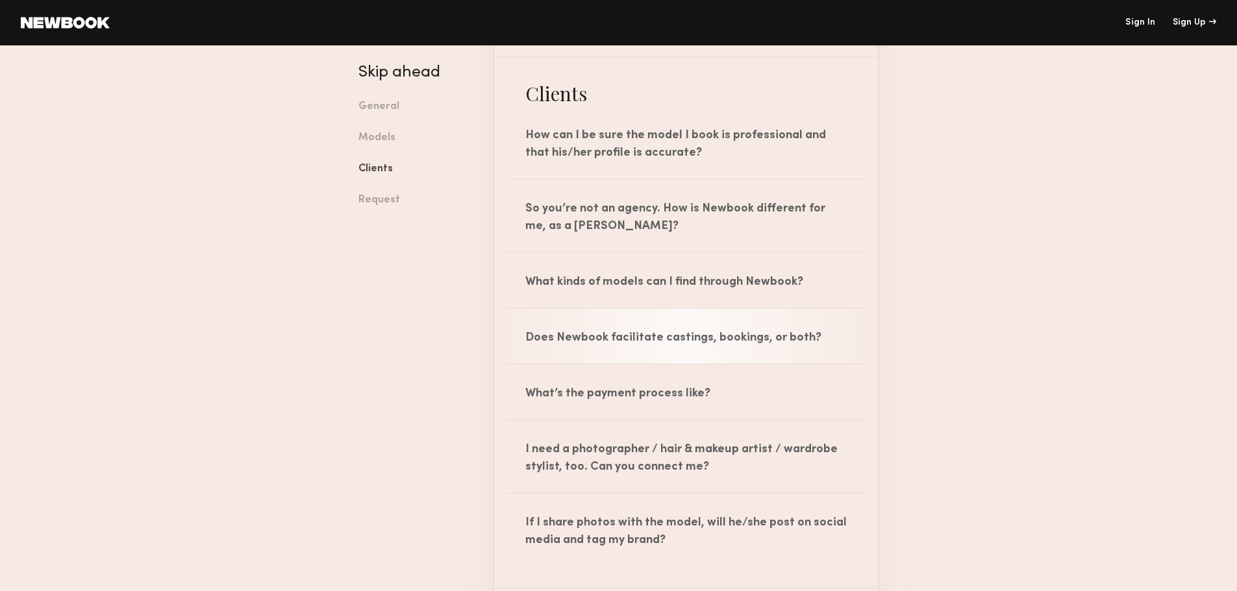
click at [557, 333] on div "Does Newbook facilitate castings, bookings, or both?" at bounding box center [686, 336] width 384 height 55
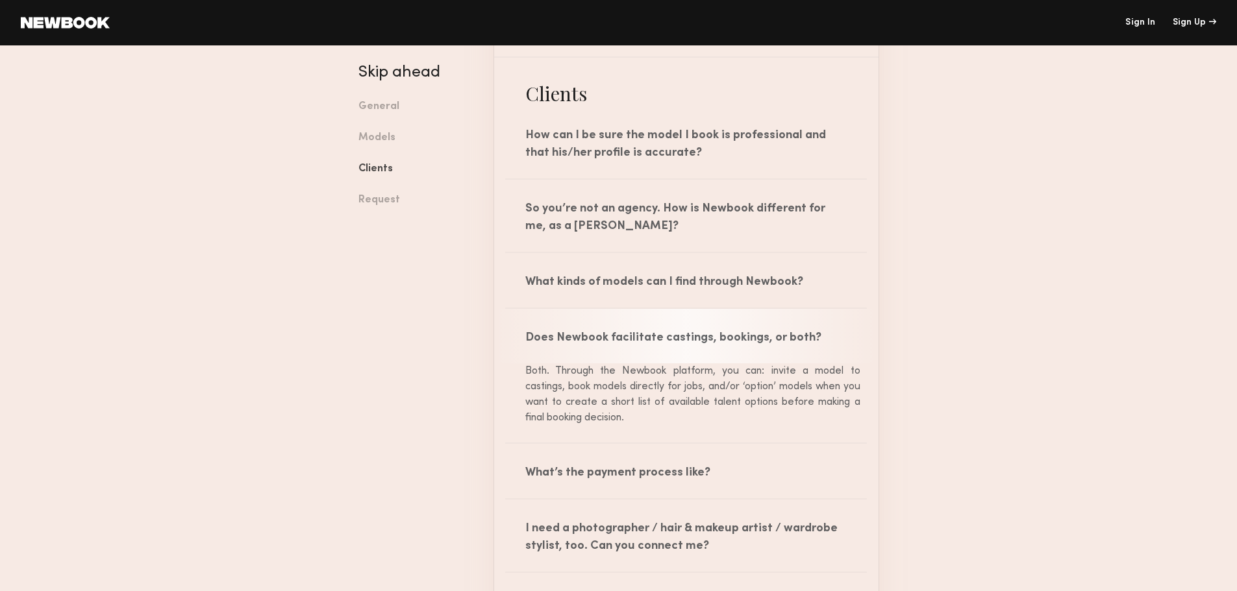
click at [556, 324] on div "Does Newbook facilitate castings, bookings, or both?" at bounding box center [686, 336] width 384 height 55
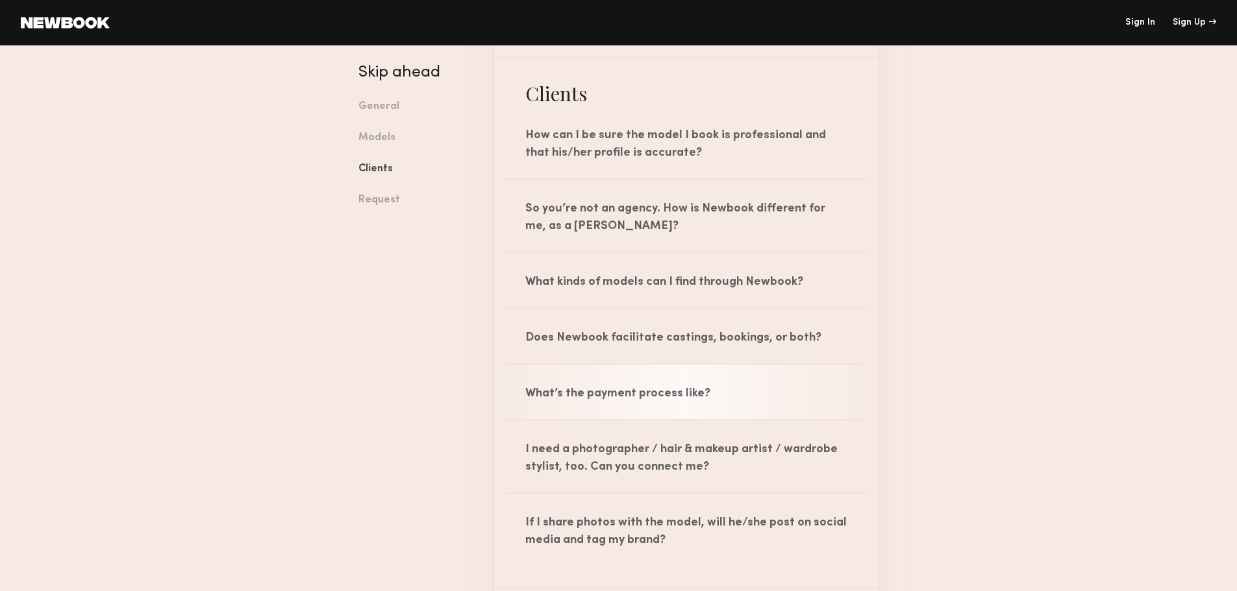
click at [566, 373] on div "What’s the payment process like?" at bounding box center [686, 392] width 384 height 55
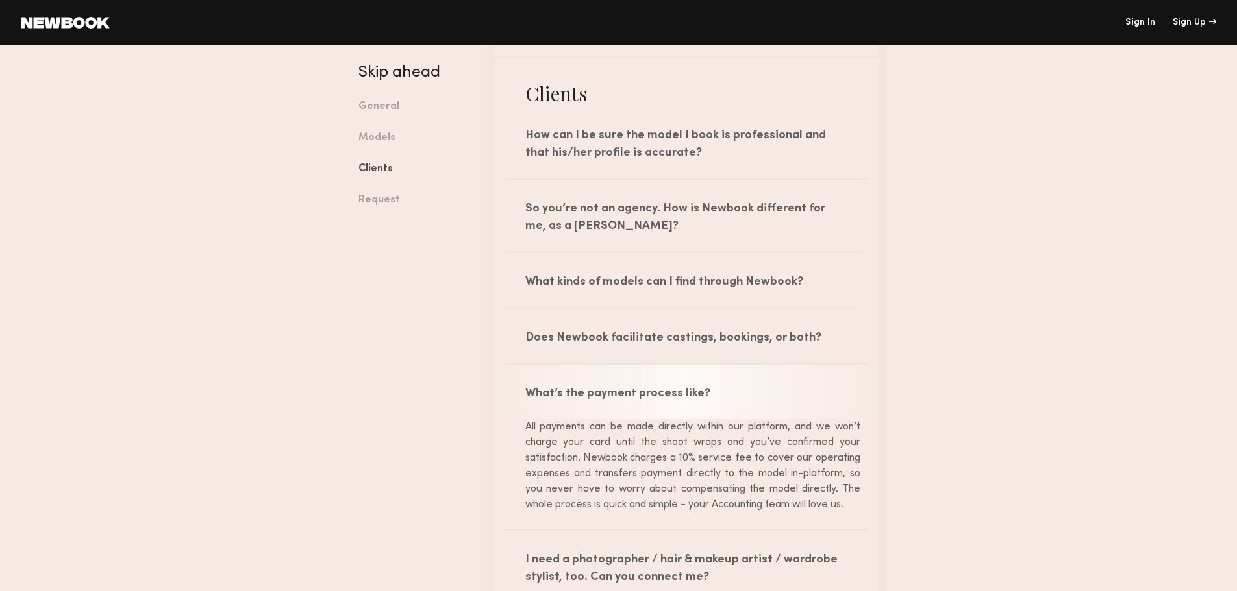
drag, startPoint x: 568, startPoint y: 415, endPoint x: 795, endPoint y: 401, distance: 227.0
click at [795, 401] on div "What’s the payment process like? All payments can be made directly within our p…" at bounding box center [686, 447] width 384 height 165
click at [768, 419] on div "All payments can be made directly within our platform, and we won’t charge your…" at bounding box center [686, 465] width 348 height 93
click at [588, 439] on div "All payments can be made directly within our platform, and we won’t charge your…" at bounding box center [686, 465] width 348 height 93
click at [587, 430] on div "All payments can be made directly within our platform, and we won’t charge your…" at bounding box center [686, 465] width 348 height 93
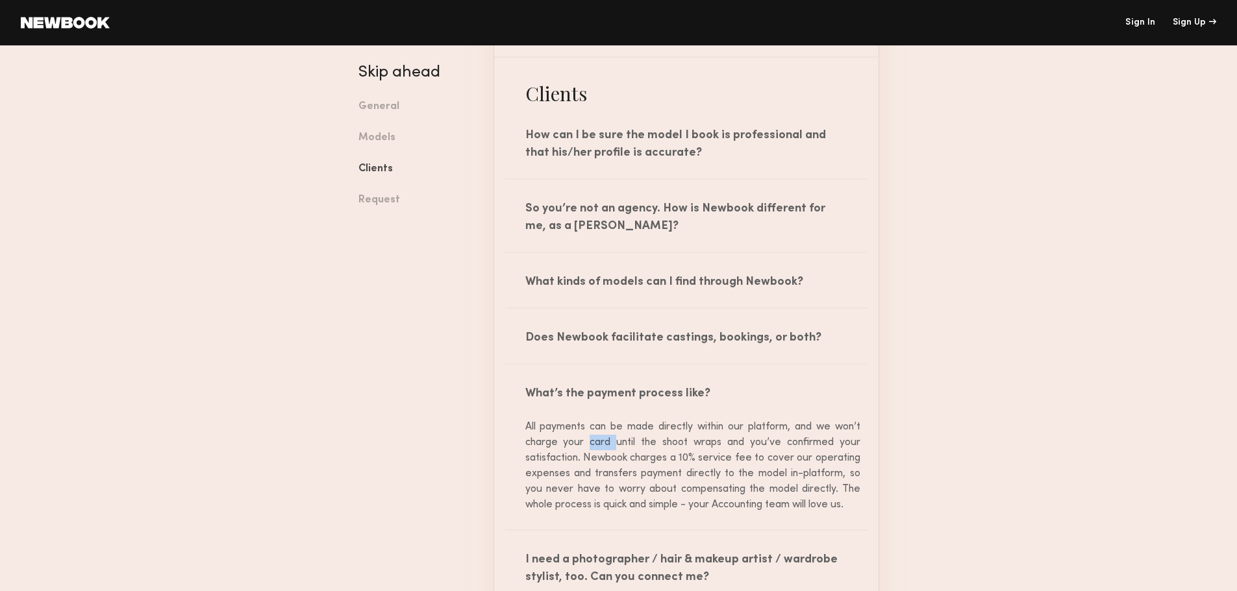
click at [587, 430] on div "All payments can be made directly within our platform, and we won’t charge your…" at bounding box center [686, 465] width 348 height 93
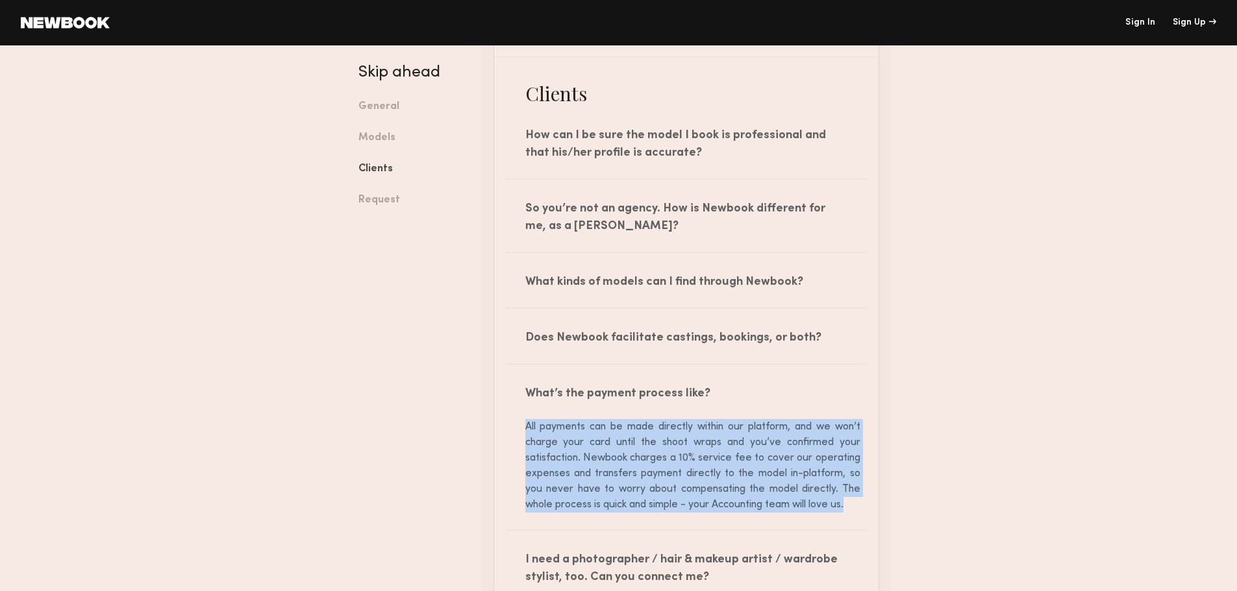
click at [587, 430] on div "All payments can be made directly within our platform, and we won’t charge your…" at bounding box center [686, 465] width 348 height 93
click at [586, 442] on div "All payments can be made directly within our platform, and we won’t charge your…" at bounding box center [686, 465] width 348 height 93
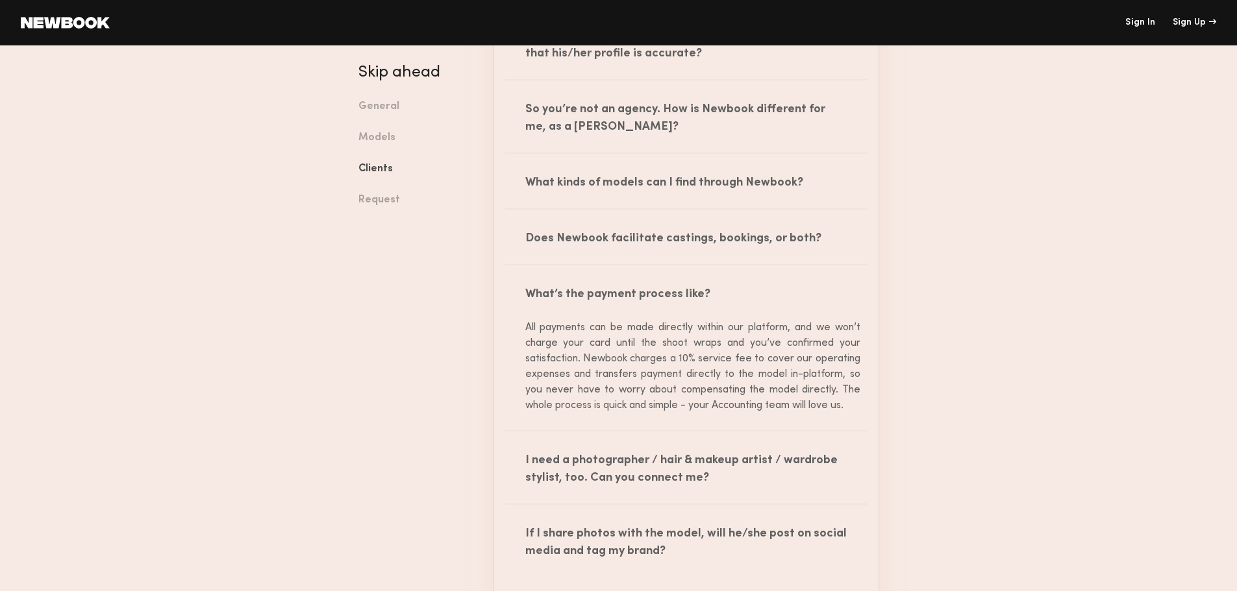
scroll to position [2496, 0]
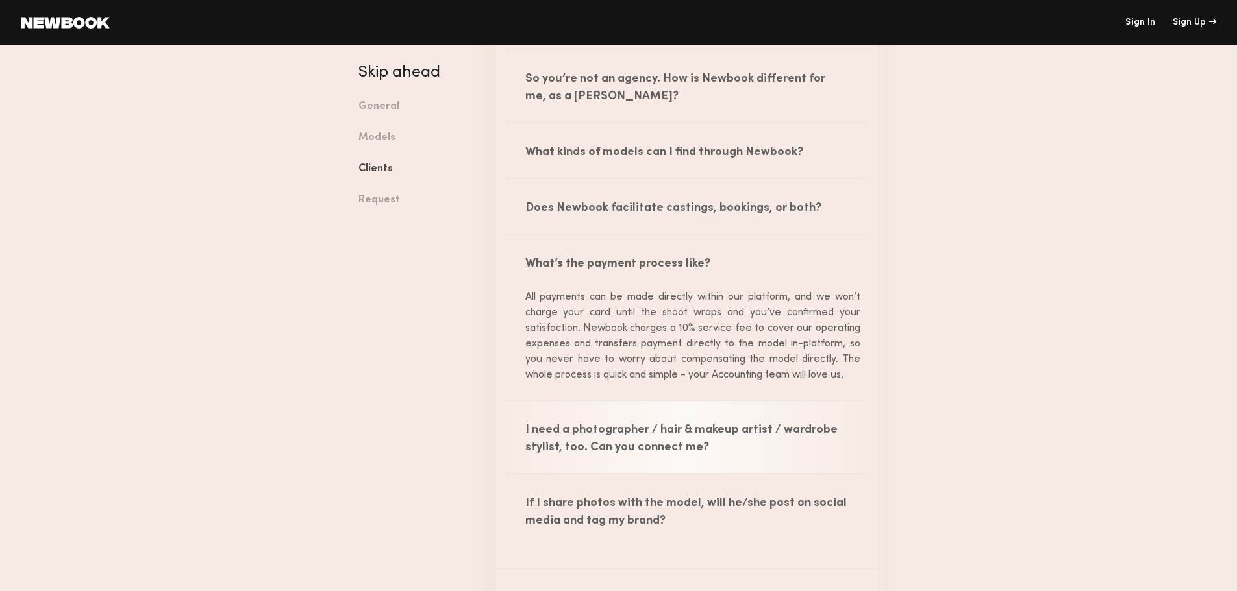
click at [556, 436] on div "I need a photographer / hair & makeup artist / wardrobe stylist, too. Can you c…" at bounding box center [686, 437] width 384 height 72
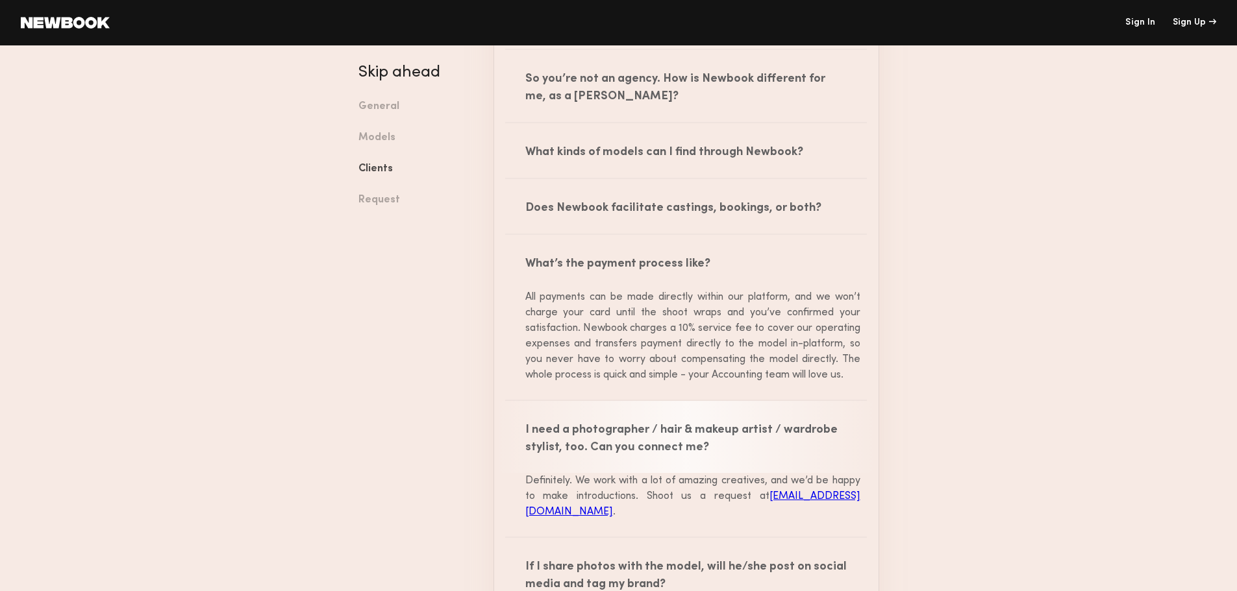
click at [556, 436] on div "I need a photographer / hair & makeup artist / wardrobe stylist, too. Can you c…" at bounding box center [686, 437] width 384 height 72
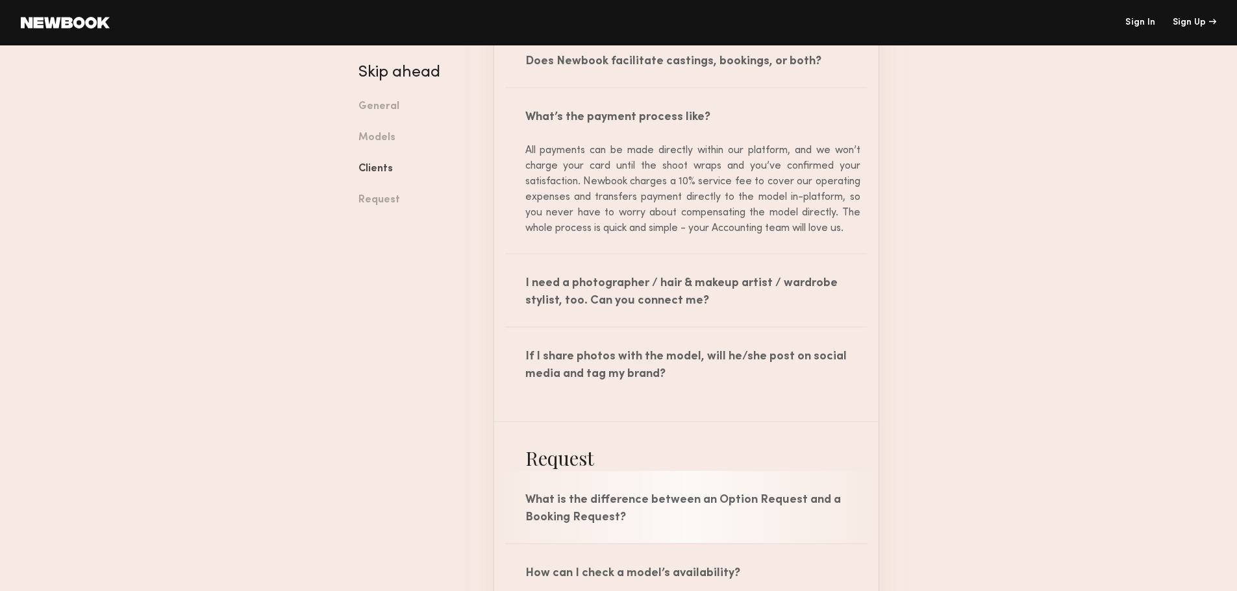
scroll to position [2691, 0]
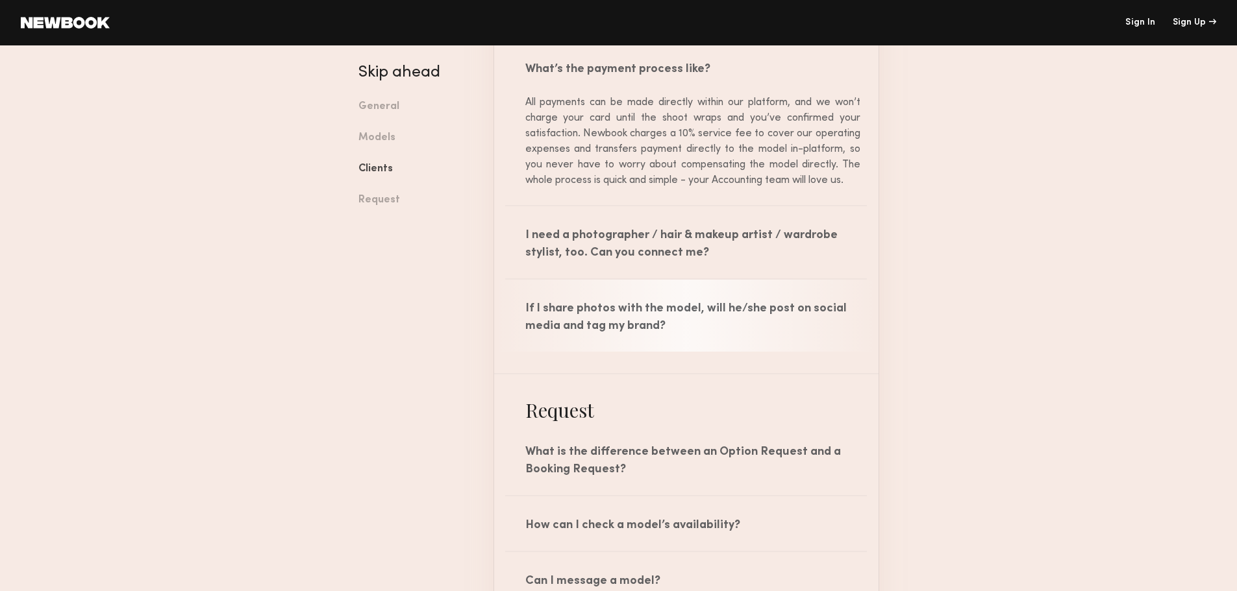
click at [600, 305] on div "If I share photos with the model, will he/she post on social media and tag my b…" at bounding box center [686, 316] width 384 height 72
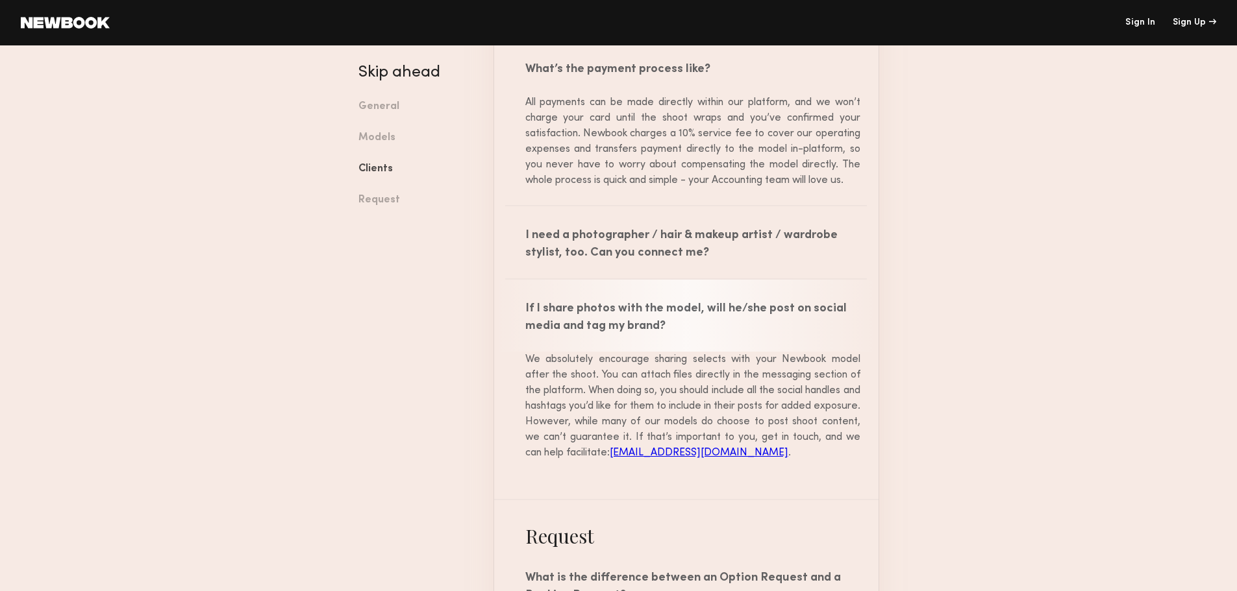
click at [600, 305] on div "If I share photos with the model, will he/she post on social media and tag my b…" at bounding box center [686, 316] width 384 height 72
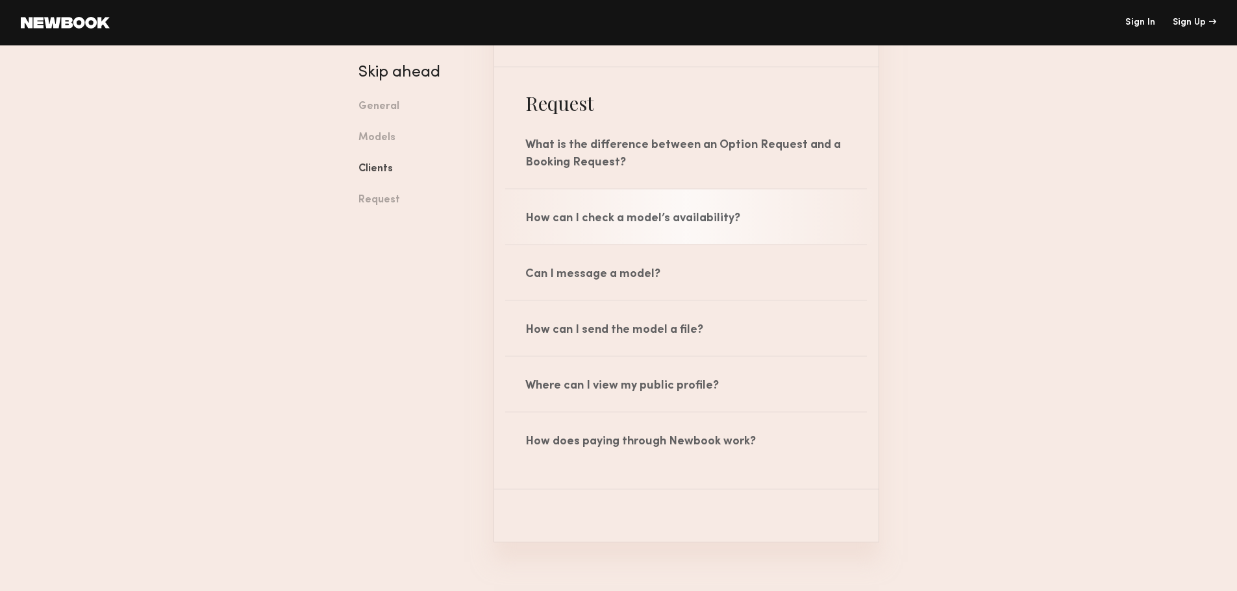
scroll to position [3080, 0]
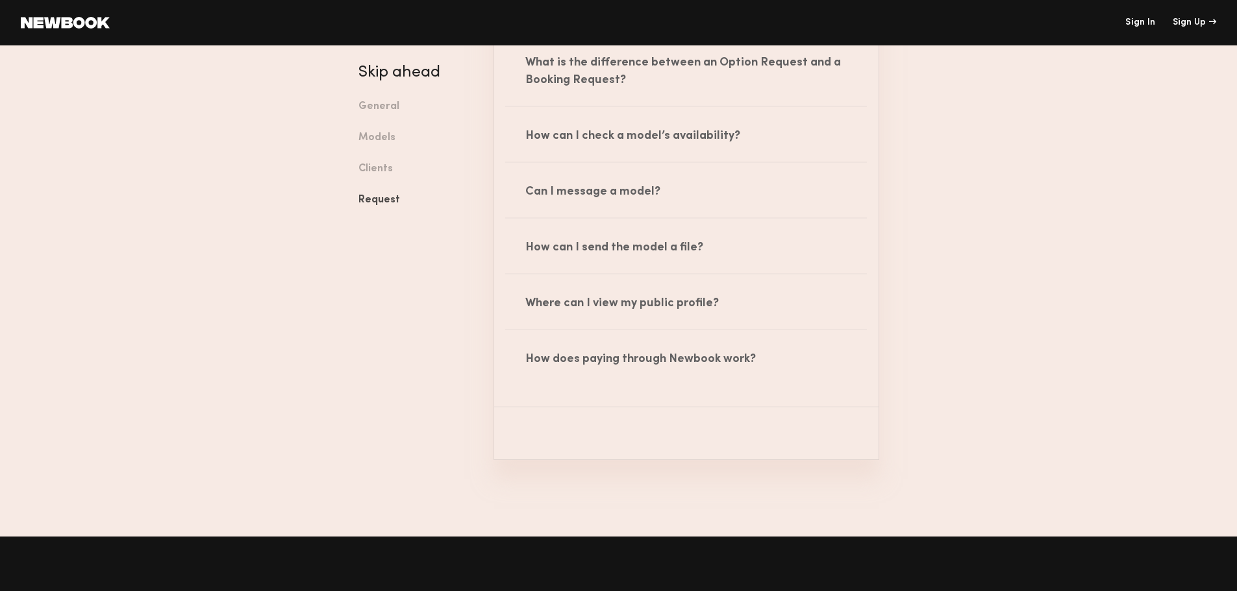
click at [71, 34] on header "Sign In Sign Up" at bounding box center [618, 22] width 1237 height 45
click at [75, 27] on link at bounding box center [65, 23] width 89 height 12
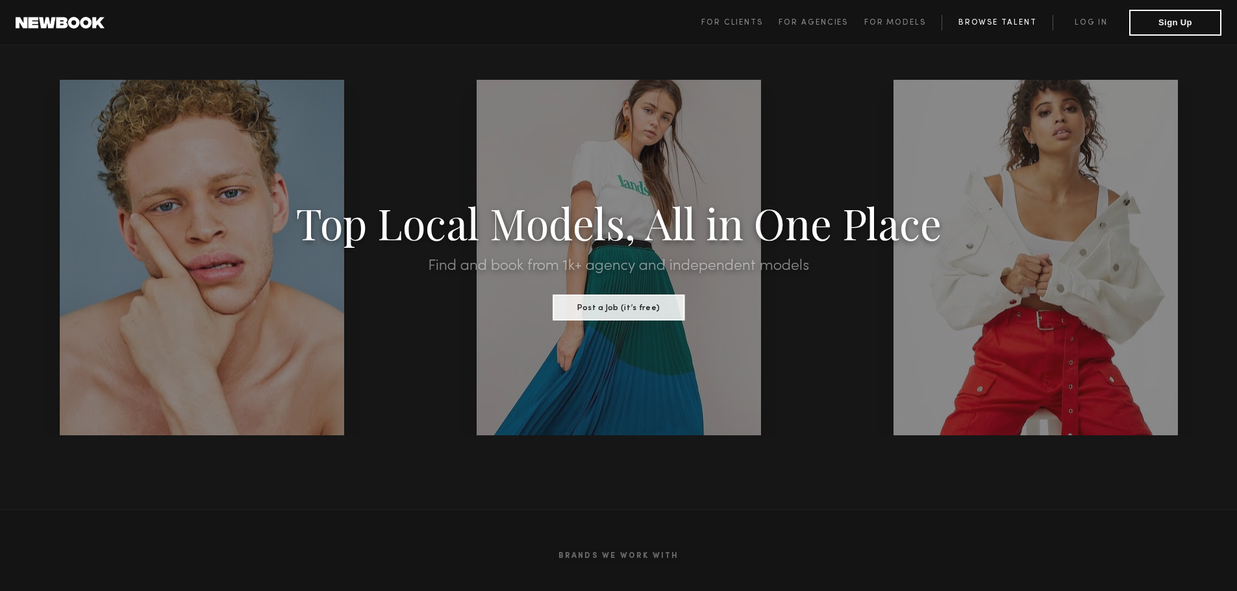
click at [977, 26] on link "Browse Talent" at bounding box center [996, 23] width 111 height 16
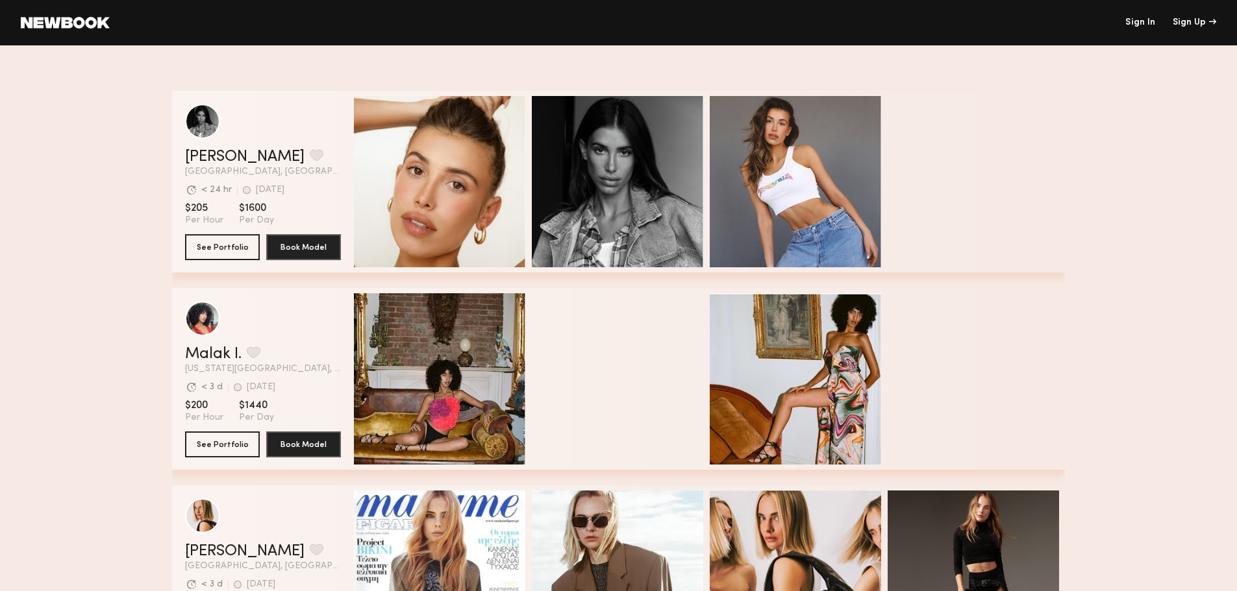
scroll to position [1948, 0]
